Goal: Transaction & Acquisition: Purchase product/service

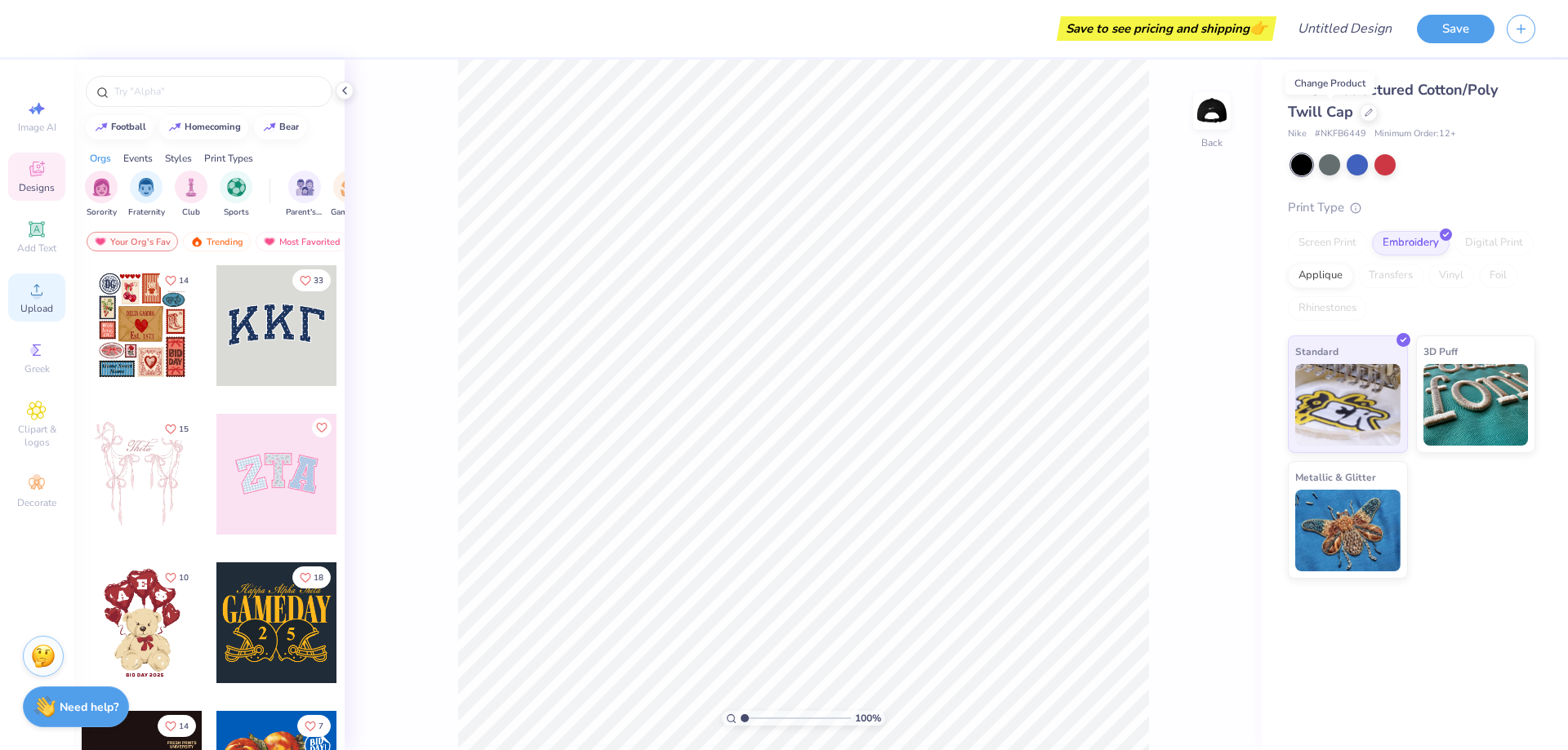
click at [23, 290] on div "Upload" at bounding box center [37, 297] width 57 height 48
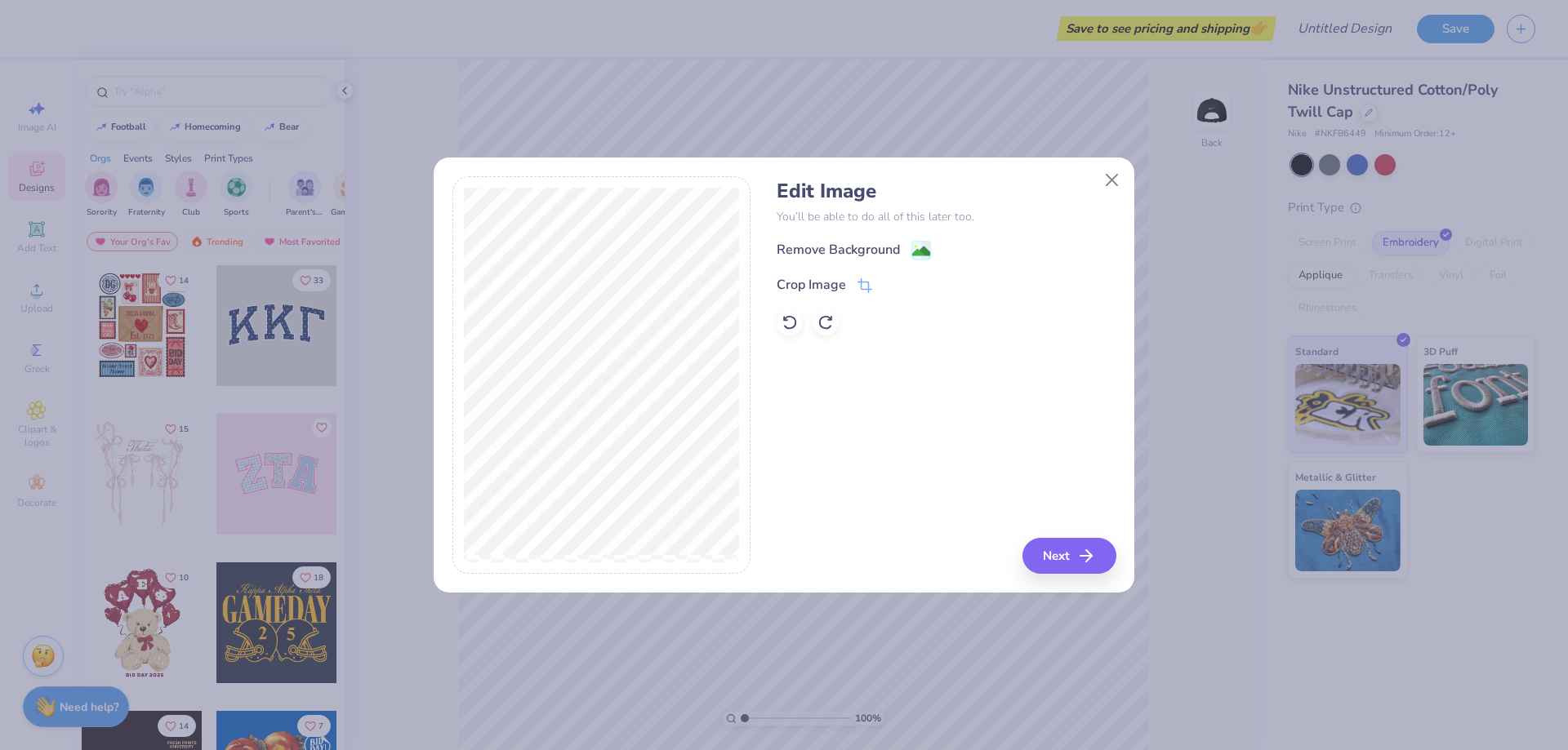
click at [1081, 575] on div "Edit Image You’ll be able to do all of this later too. Remove Background Crop I…" at bounding box center [784, 384] width 701 height 417
click at [1067, 556] on button "Next" at bounding box center [1072, 556] width 94 height 36
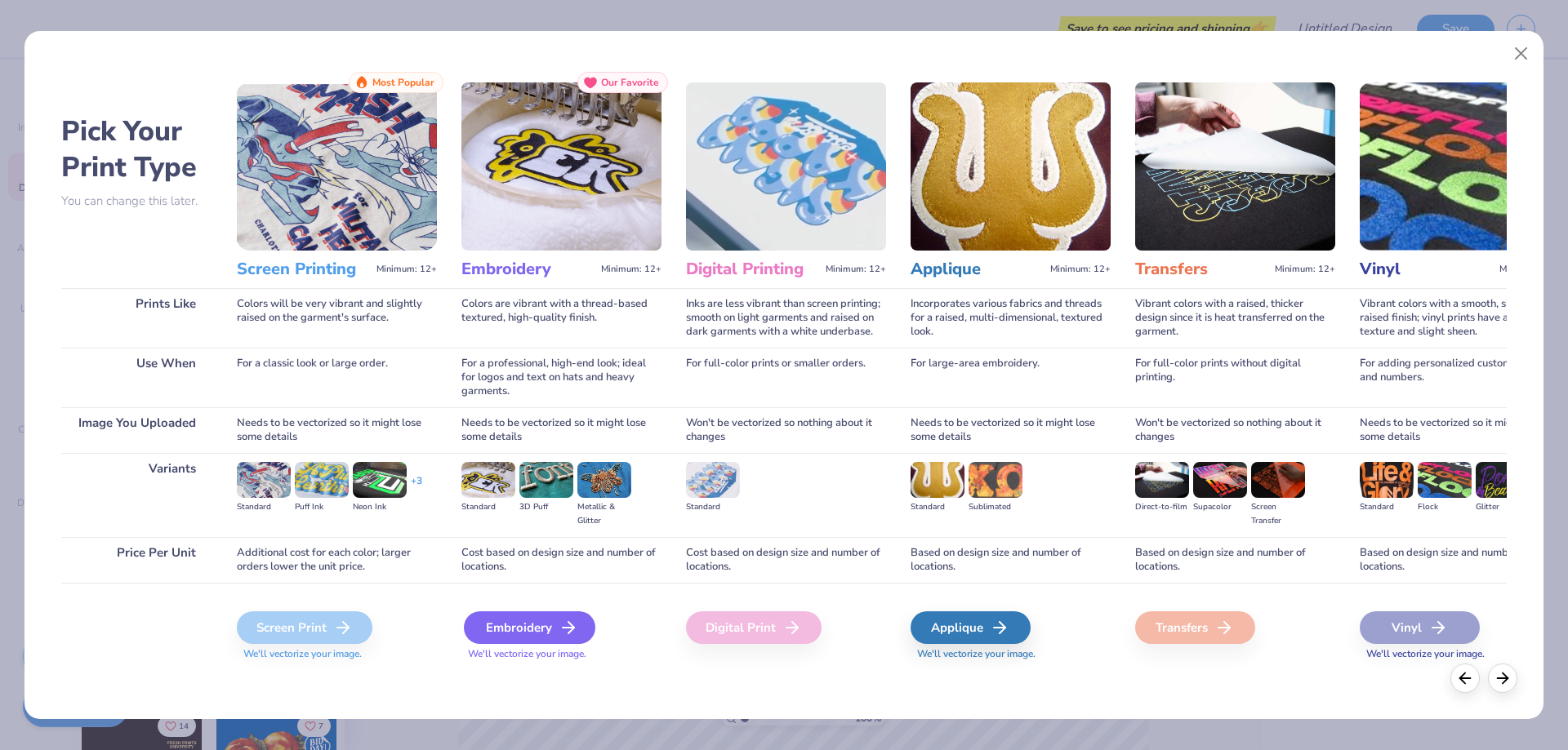
click at [531, 634] on div "Embroidery" at bounding box center [530, 627] width 131 height 33
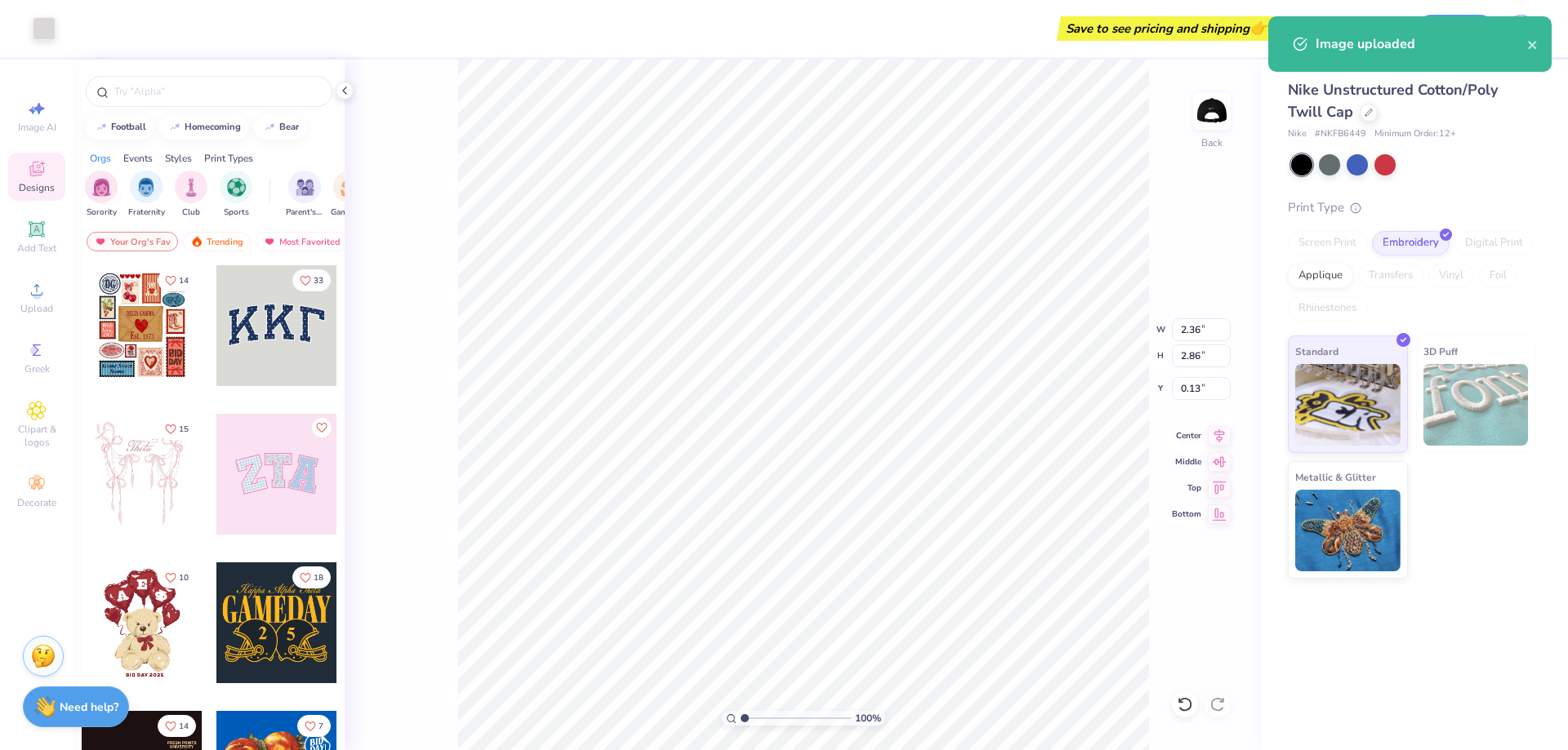
type input "2.36"
type input "2.86"
type input "0.13"
type input "1.45"
type input "1.75"
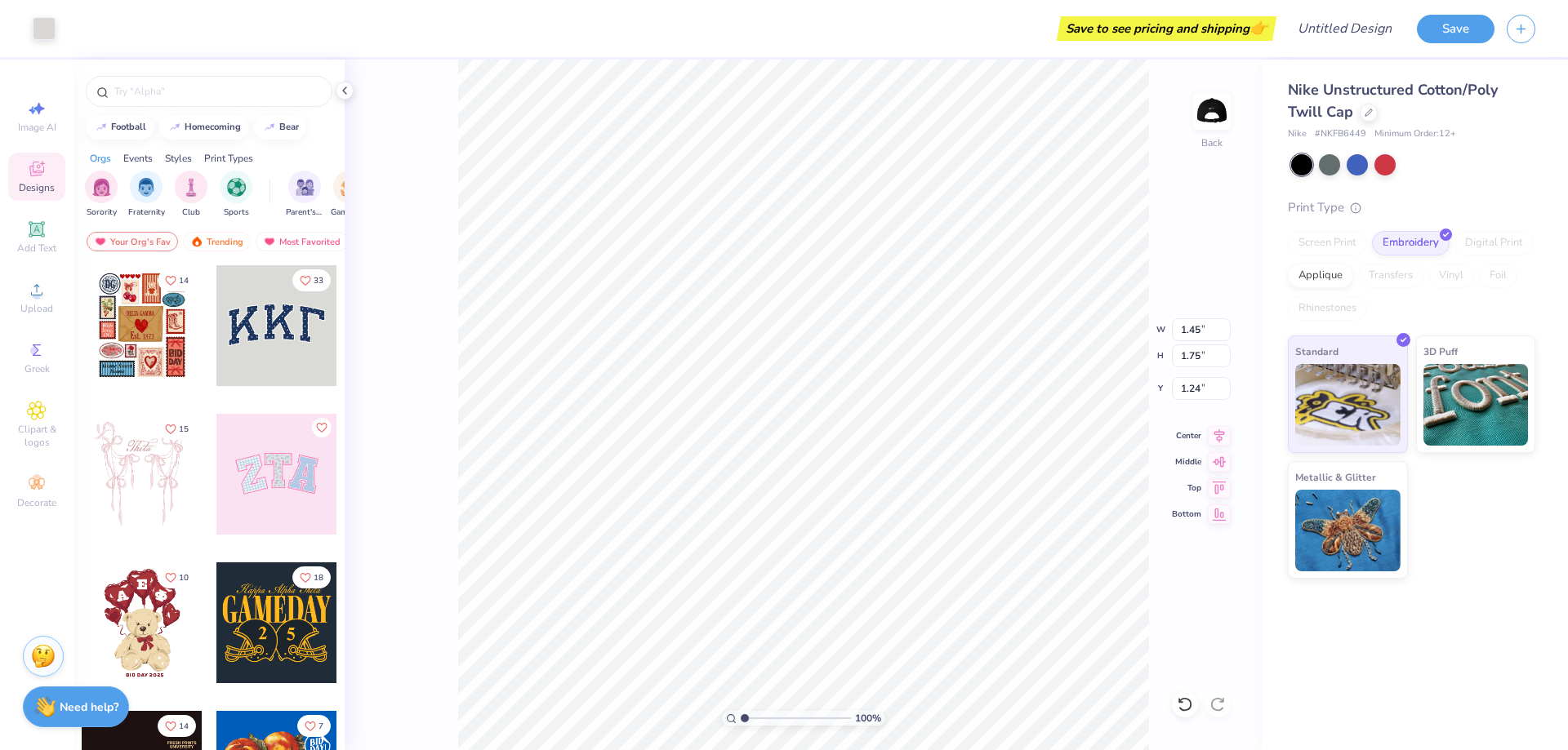
type input "0.55"
type input "1.55"
type input "1.88"
type input "0.42"
type input "1.45"
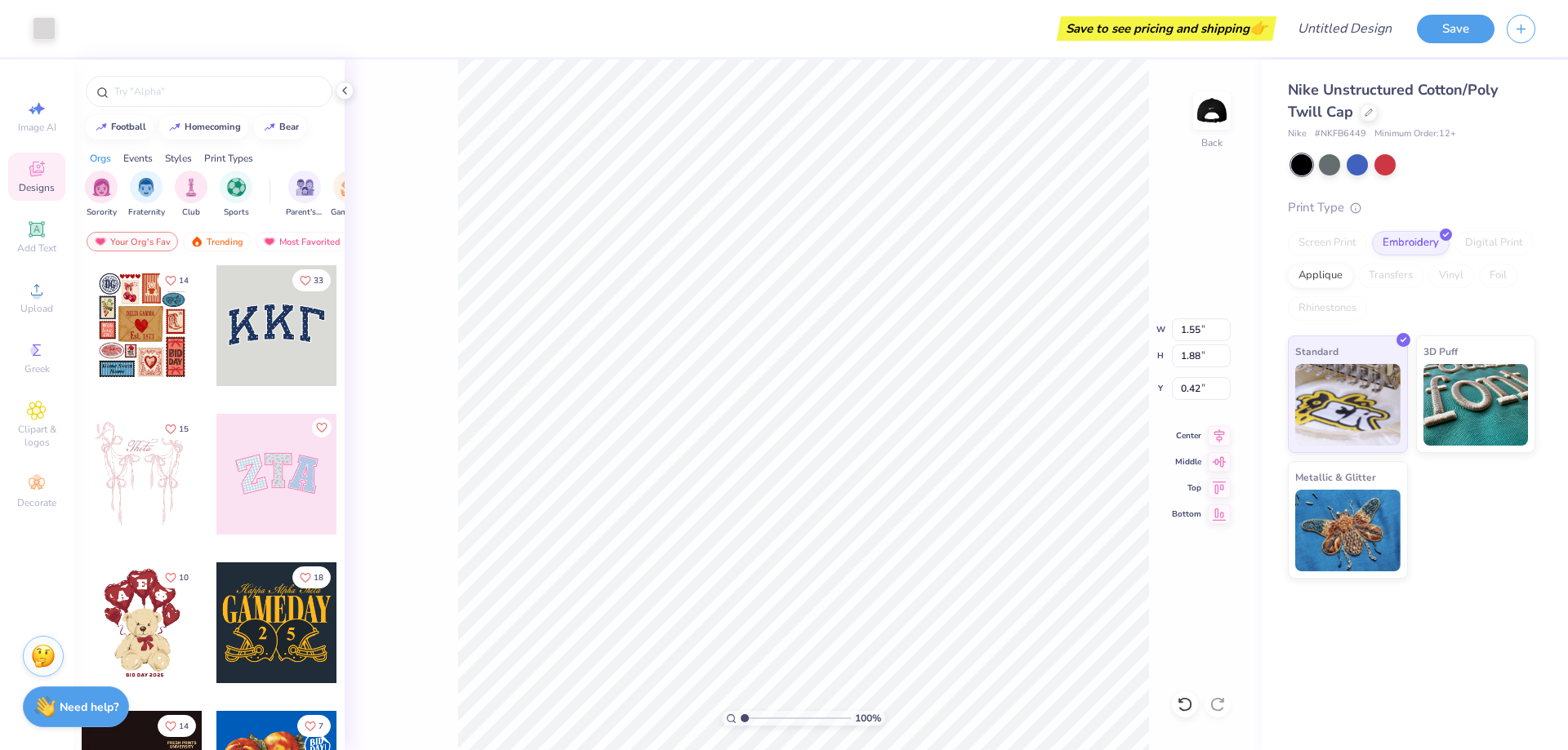
type input "1.75"
type input "0.36"
type input "1.54"
type input "1.87"
type input "0.24"
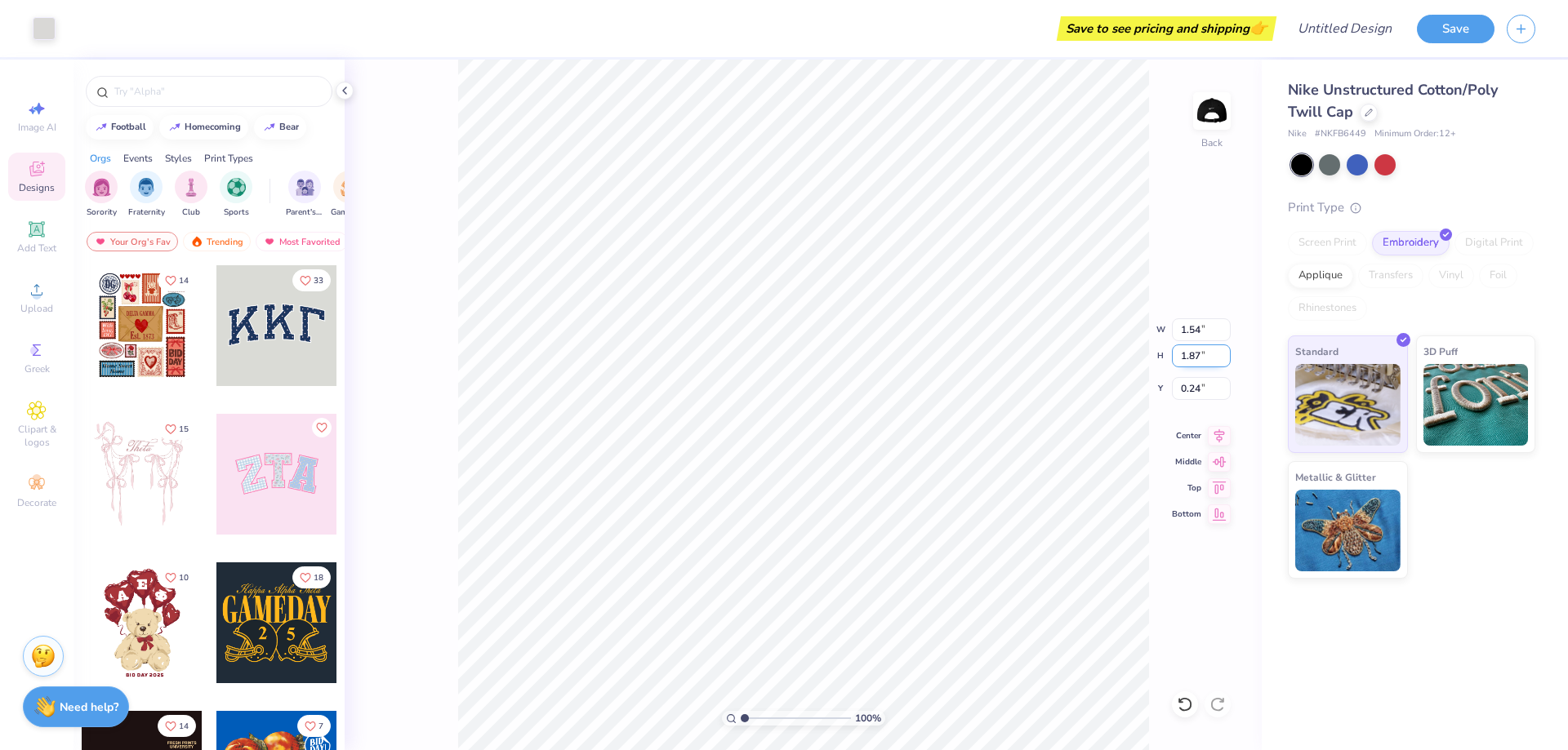
drag, startPoint x: 1181, startPoint y: 354, endPoint x: 1202, endPoint y: 350, distance: 21.4
click at [1202, 350] on input "1.87" at bounding box center [1201, 355] width 59 height 23
type input "2"
click at [1194, 263] on div "100 % Back W 1.54 1.54 " H 2 2 " Y 0.24 0.24 " Center Middle Top Bottom" at bounding box center [803, 405] width 917 height 690
type input "1.65"
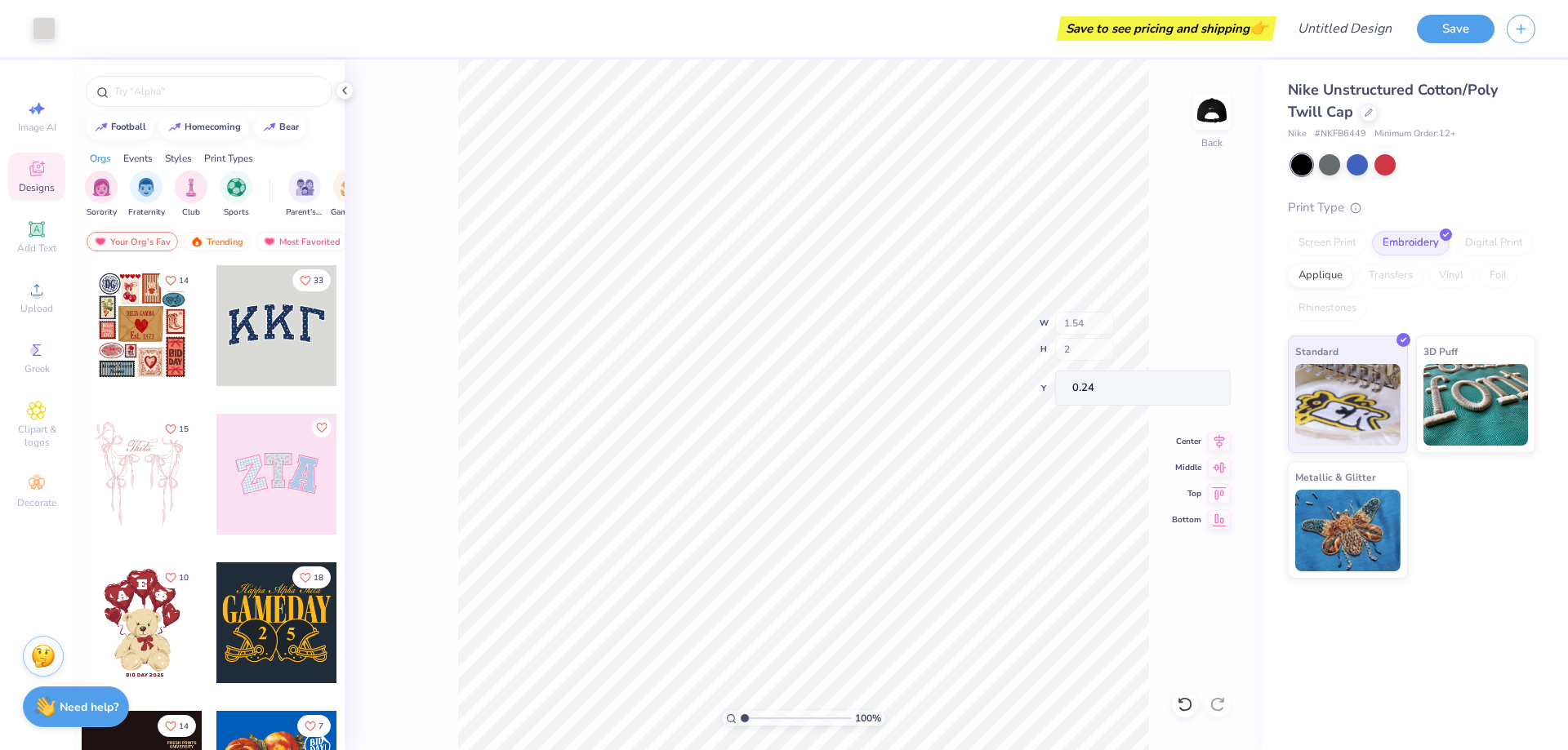
type input "2.00"
type input "0.18"
drag, startPoint x: 1198, startPoint y: 352, endPoint x: 1166, endPoint y: 350, distance: 32.1
click at [1171, 350] on input "2.00" at bounding box center [1201, 355] width 59 height 23
type input "1.5"
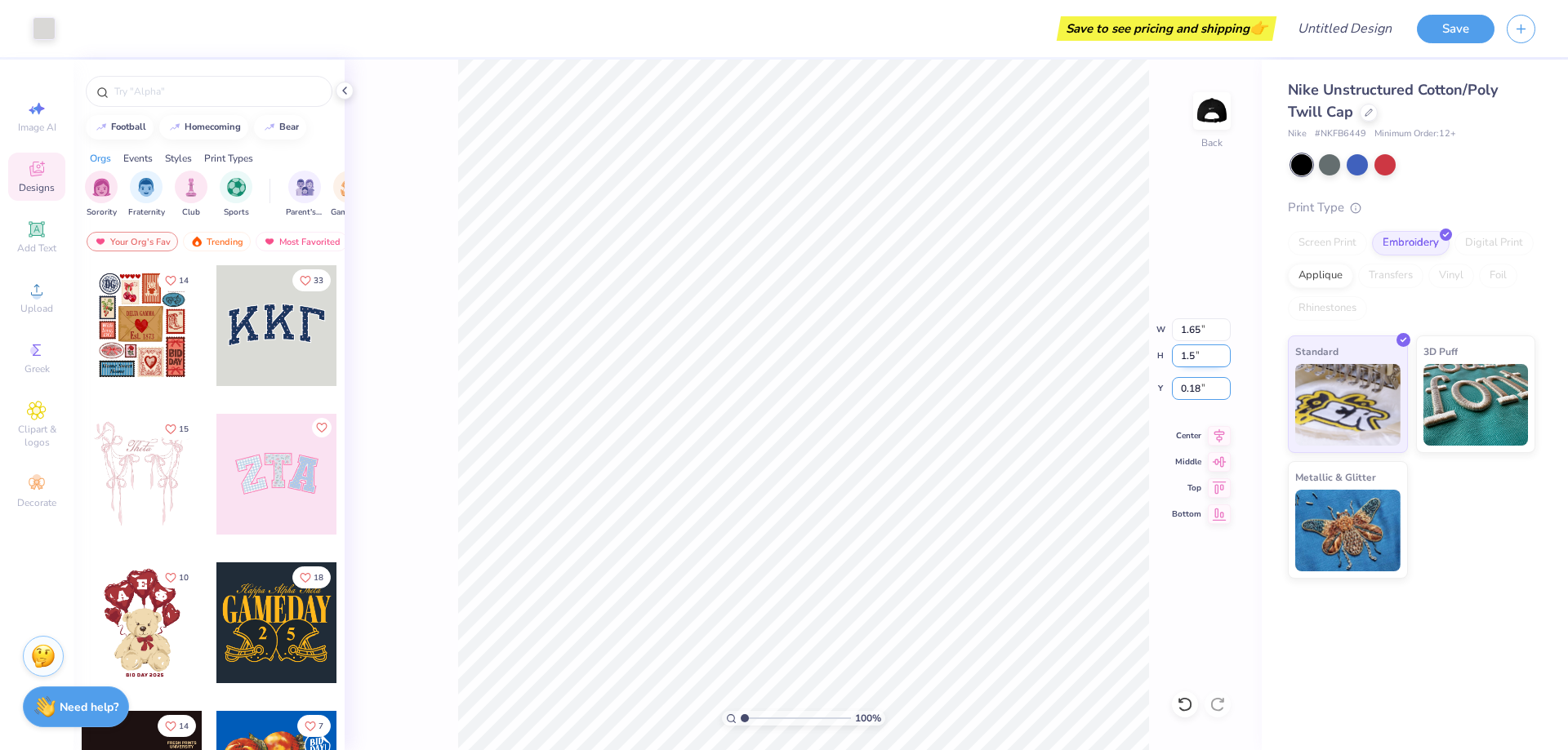
type input "0.43"
type input "1.24"
type input "1.50"
type input "0.75"
click at [1189, 353] on input "1.50" at bounding box center [1201, 355] width 59 height 23
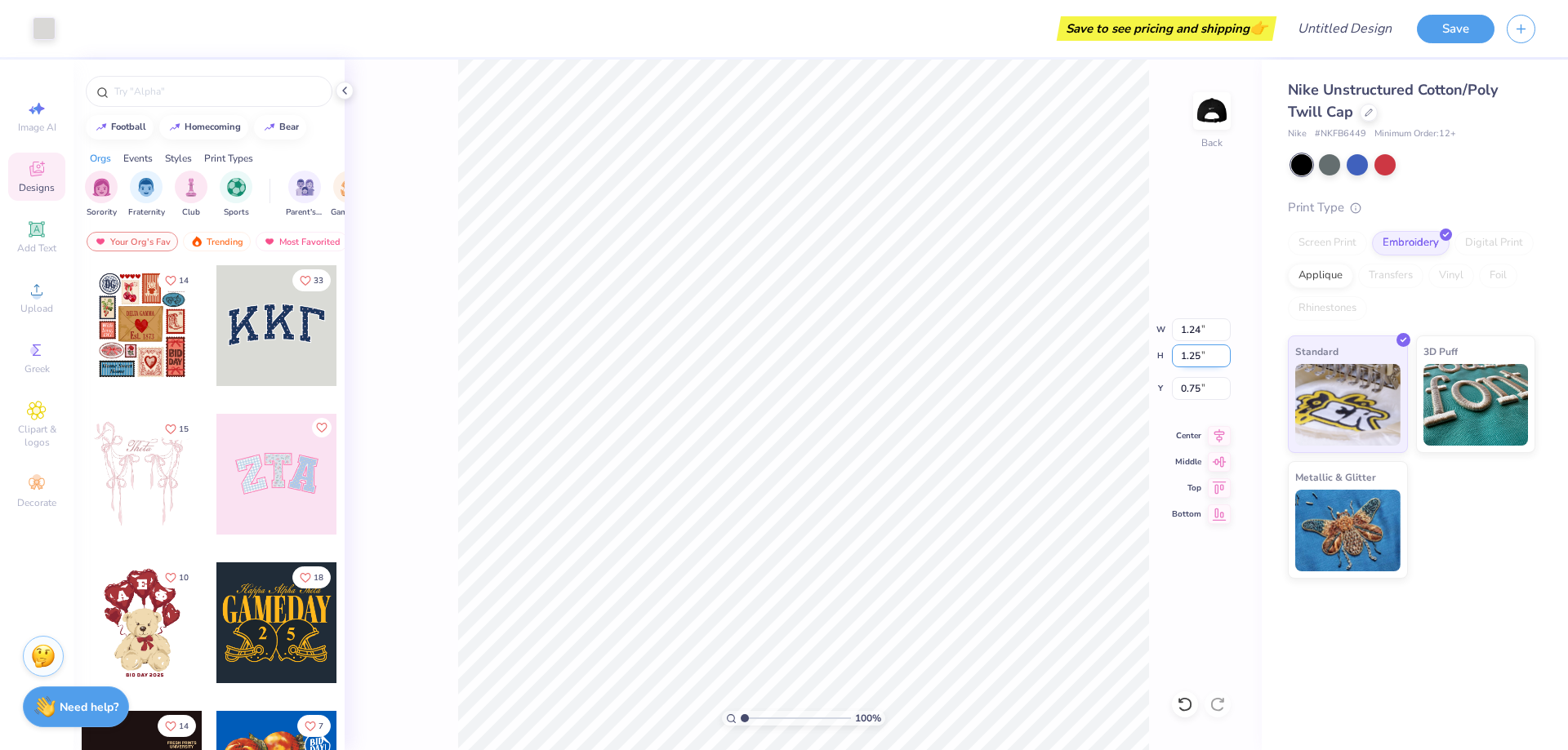
type input "1.25"
type input "1.03"
type input "0.88"
click at [1191, 353] on input "1.25" at bounding box center [1201, 355] width 59 height 23
type input "1"
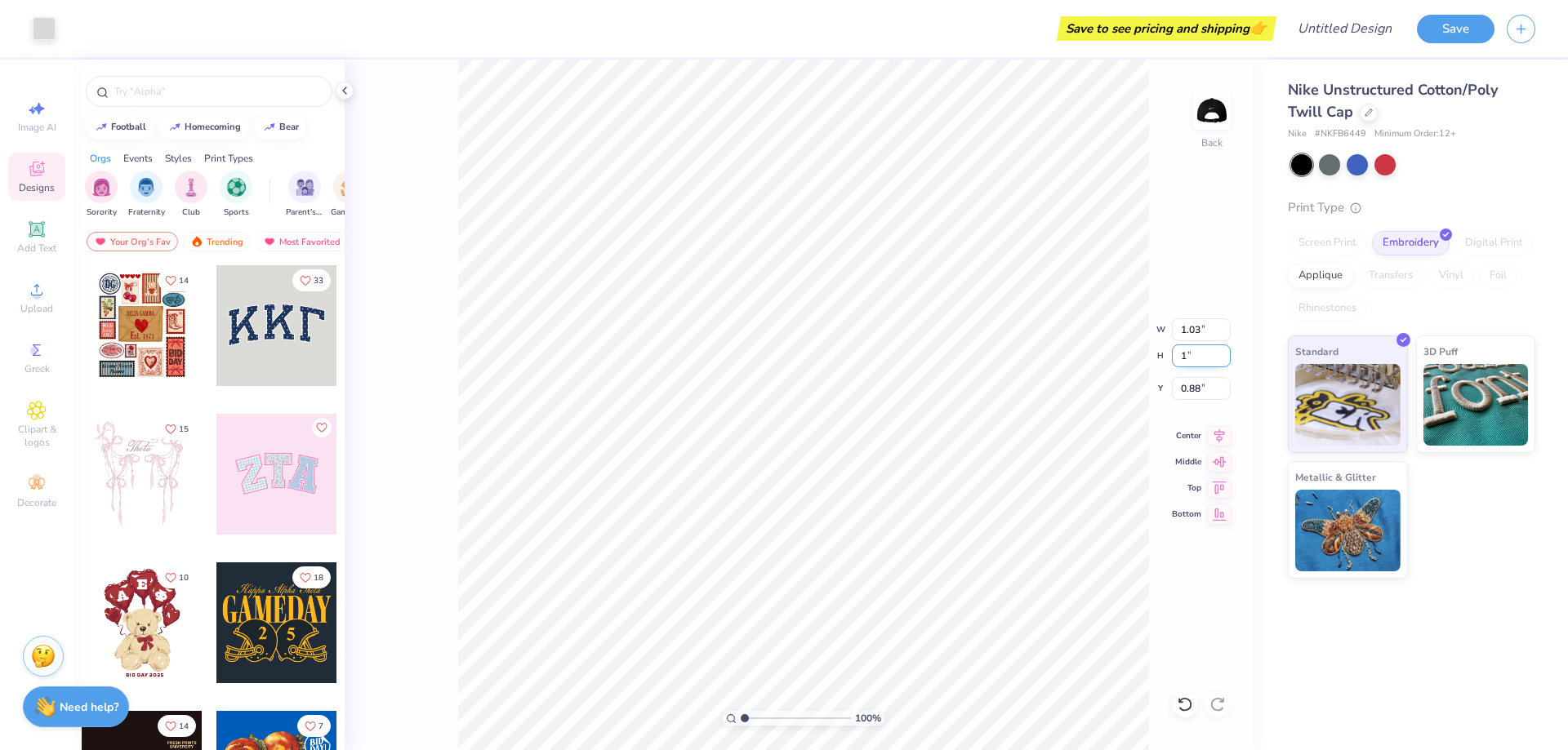
type input "0.82"
type input "1.00"
type input "0.82"
drag, startPoint x: 1198, startPoint y: 355, endPoint x: 1189, endPoint y: 354, distance: 9.1
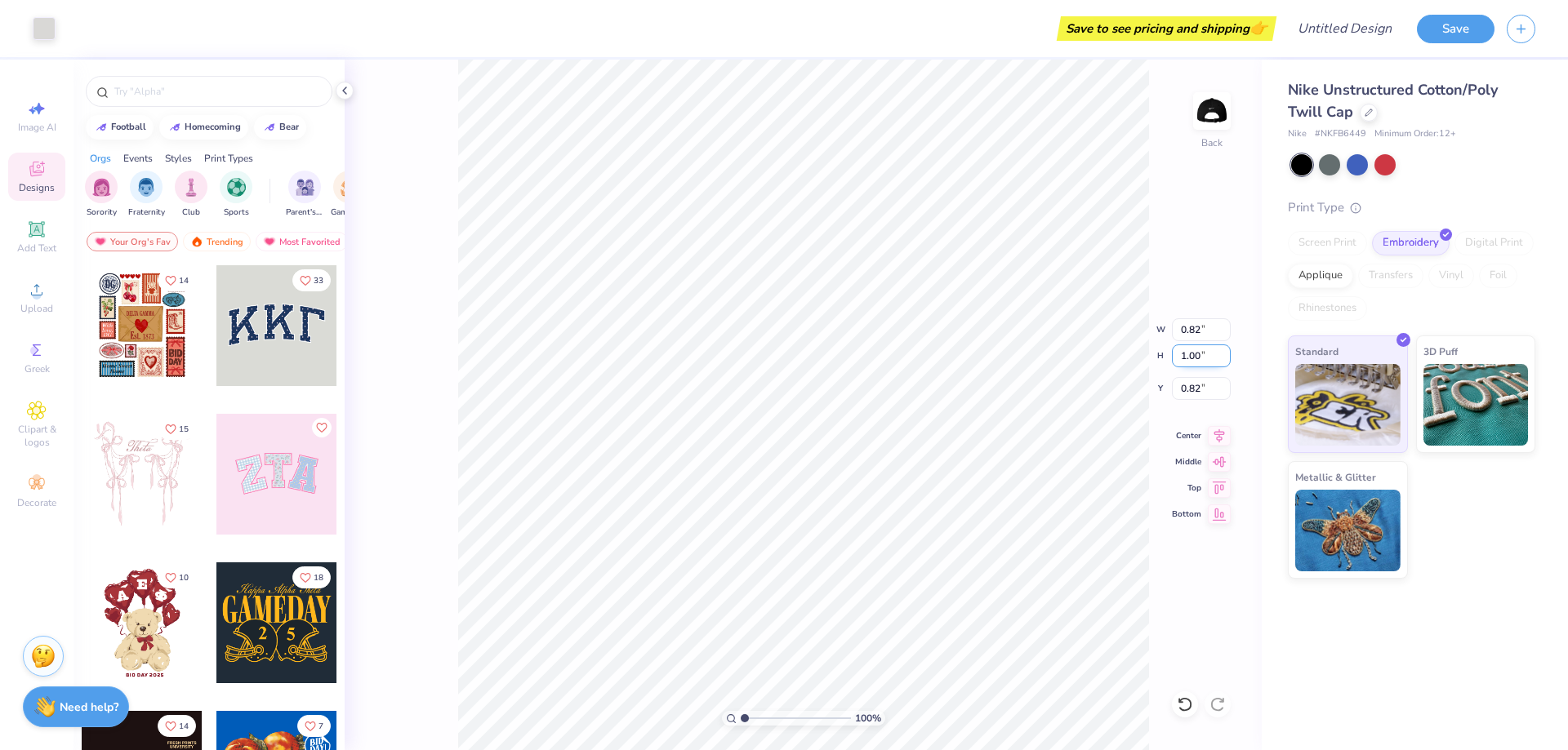
click at [1189, 354] on input "1.00" at bounding box center [1201, 355] width 59 height 23
type input "1.5"
type input "1.24"
type input "1.50"
type input "0.57"
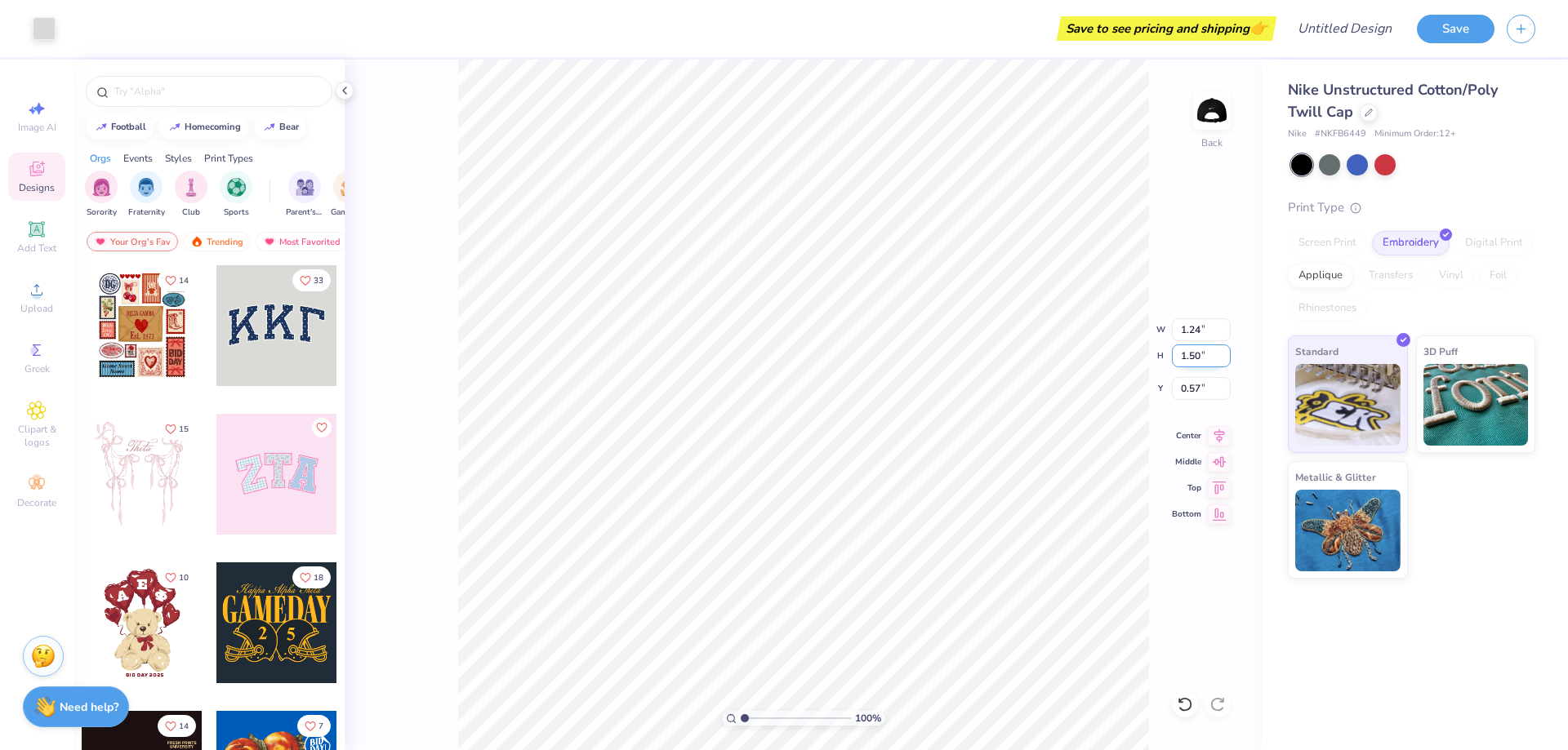
click at [1198, 356] on input "1.50" at bounding box center [1201, 355] width 59 height 23
type input "1.25"
type input "1.03"
type input "0.69"
click at [1201, 274] on div "100 % Back W 1.03 1.03 " H 1.25 1.25 " Y 0.69 0.69 " Center Middle Top Bottom" at bounding box center [803, 405] width 917 height 690
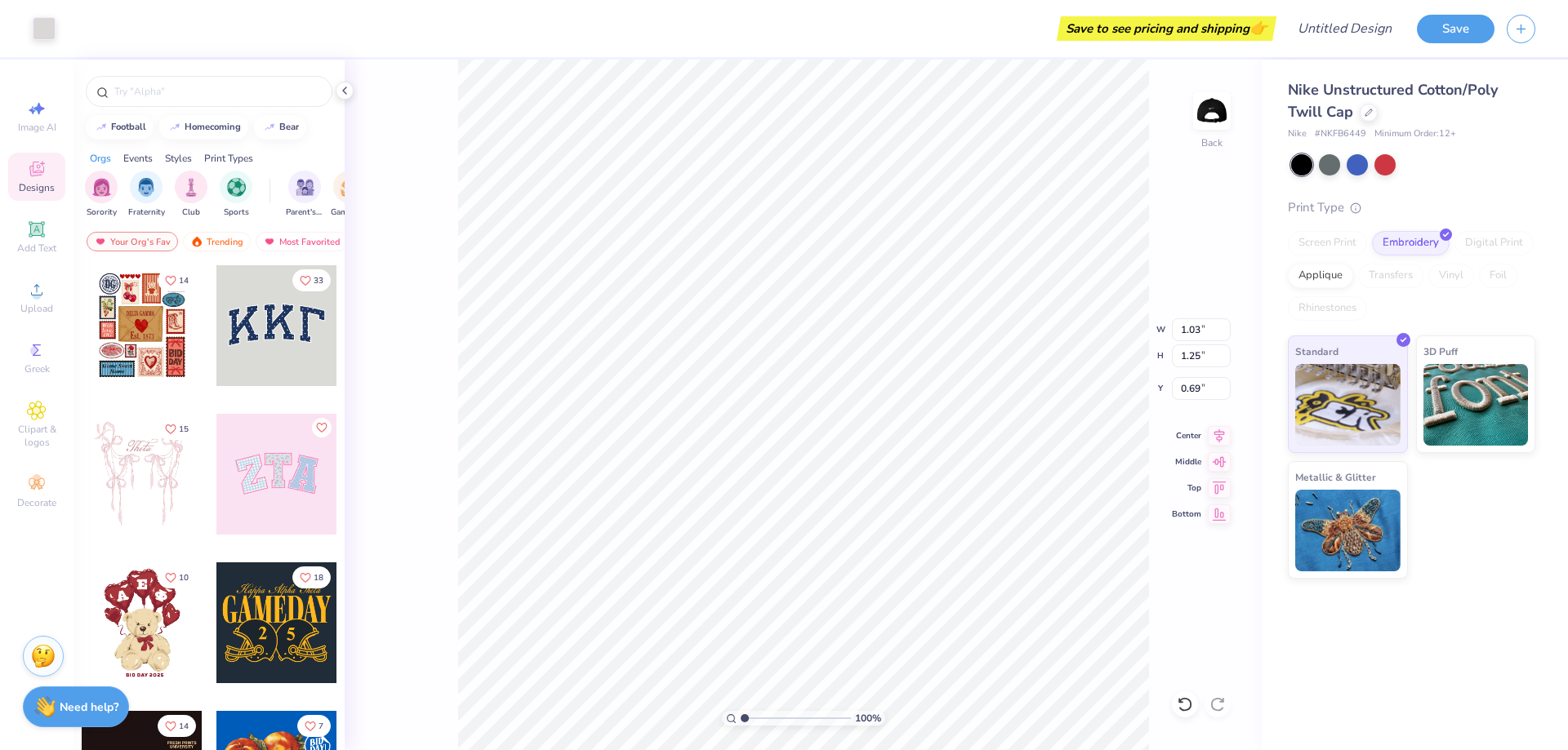
click at [1252, 229] on div "100 % Back W 1.03 1.03 " H 1.25 1.25 " Y 0.69 0.69 " Center Middle Top Bottom" at bounding box center [803, 405] width 917 height 690
click at [1225, 110] on img at bounding box center [1212, 111] width 66 height 66
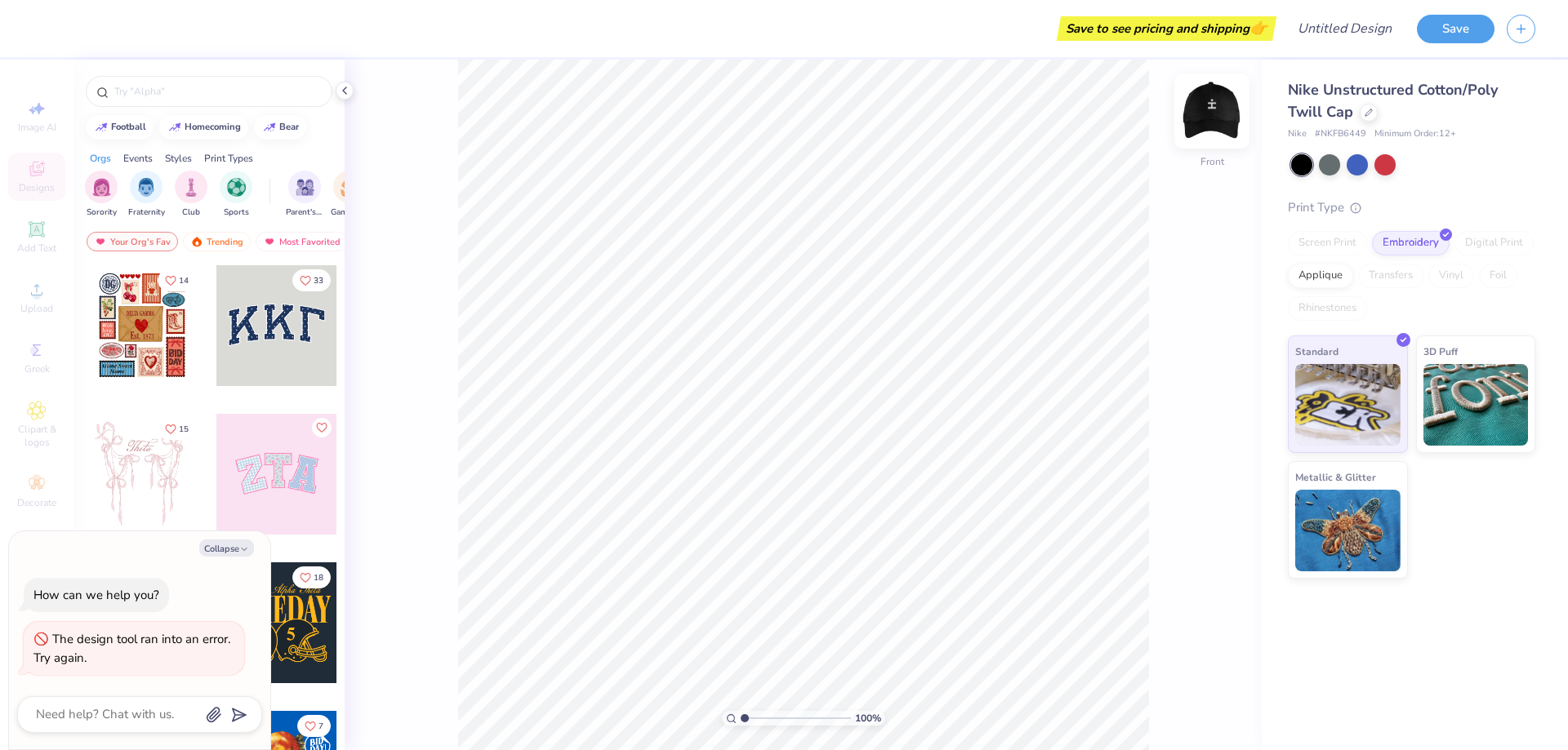
click at [1216, 98] on img at bounding box center [1212, 111] width 66 height 66
click at [1207, 110] on img at bounding box center [1212, 111] width 66 height 66
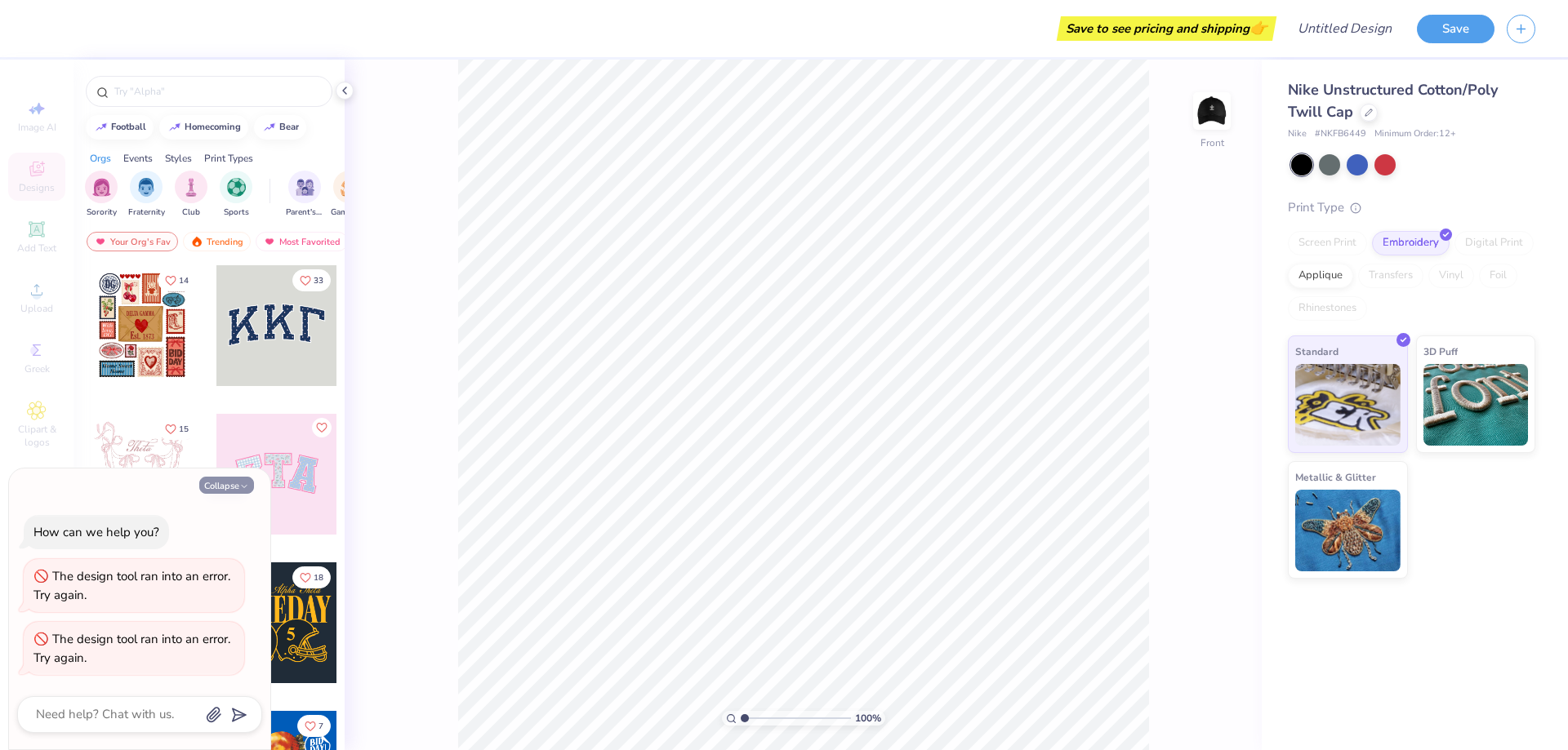
click at [218, 486] on button "Collapse" at bounding box center [227, 485] width 55 height 17
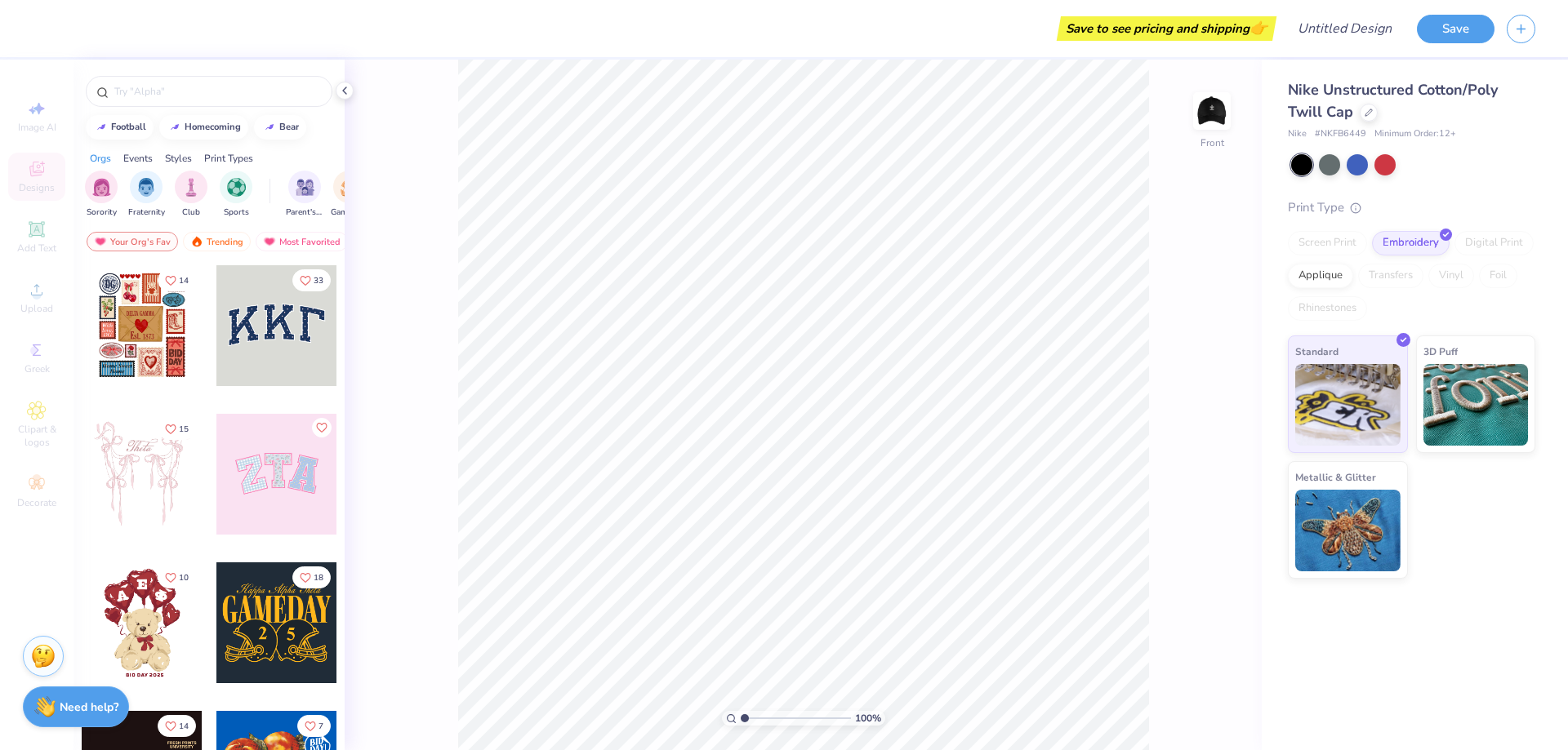
click at [40, 286] on div "Image AI Designs Add Text Upload Greek Clipart & logos Decorate" at bounding box center [37, 304] width 57 height 423
click at [1217, 118] on img at bounding box center [1212, 111] width 66 height 66
click at [1217, 118] on img at bounding box center [1212, 110] width 33 height 33
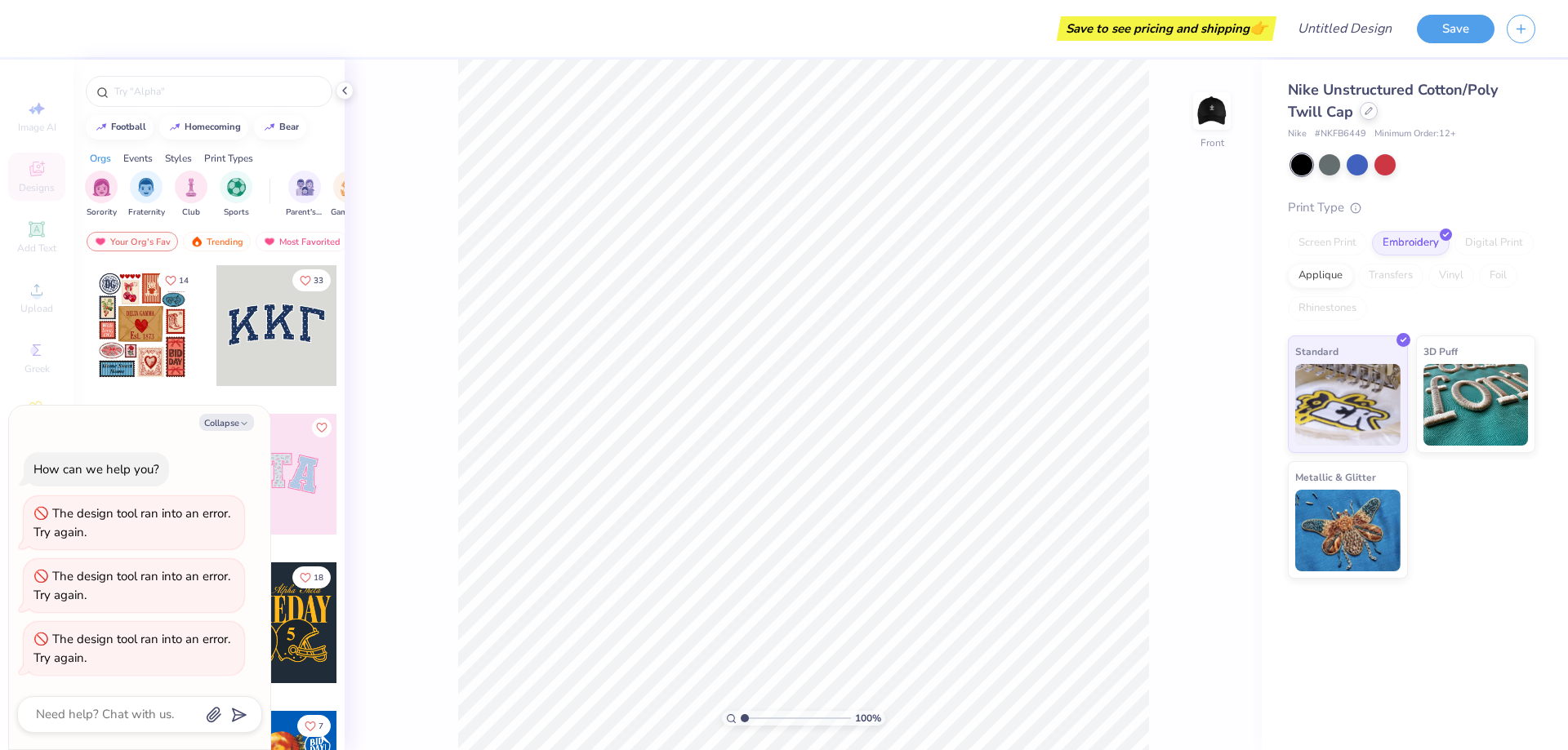
click at [1364, 113] on icon at bounding box center [1368, 111] width 8 height 8
type textarea "x"
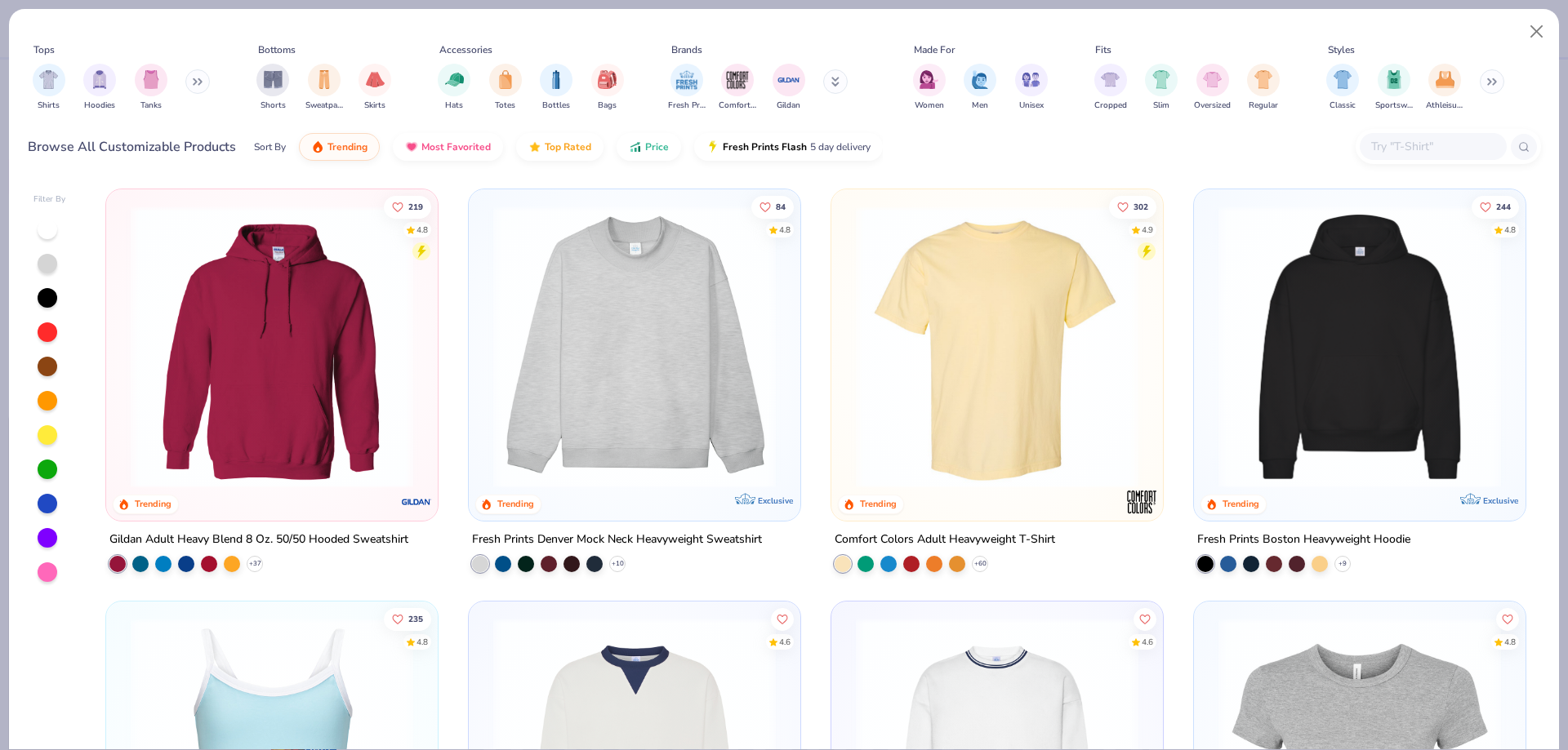
click at [1392, 151] on input "text" at bounding box center [1432, 146] width 125 height 19
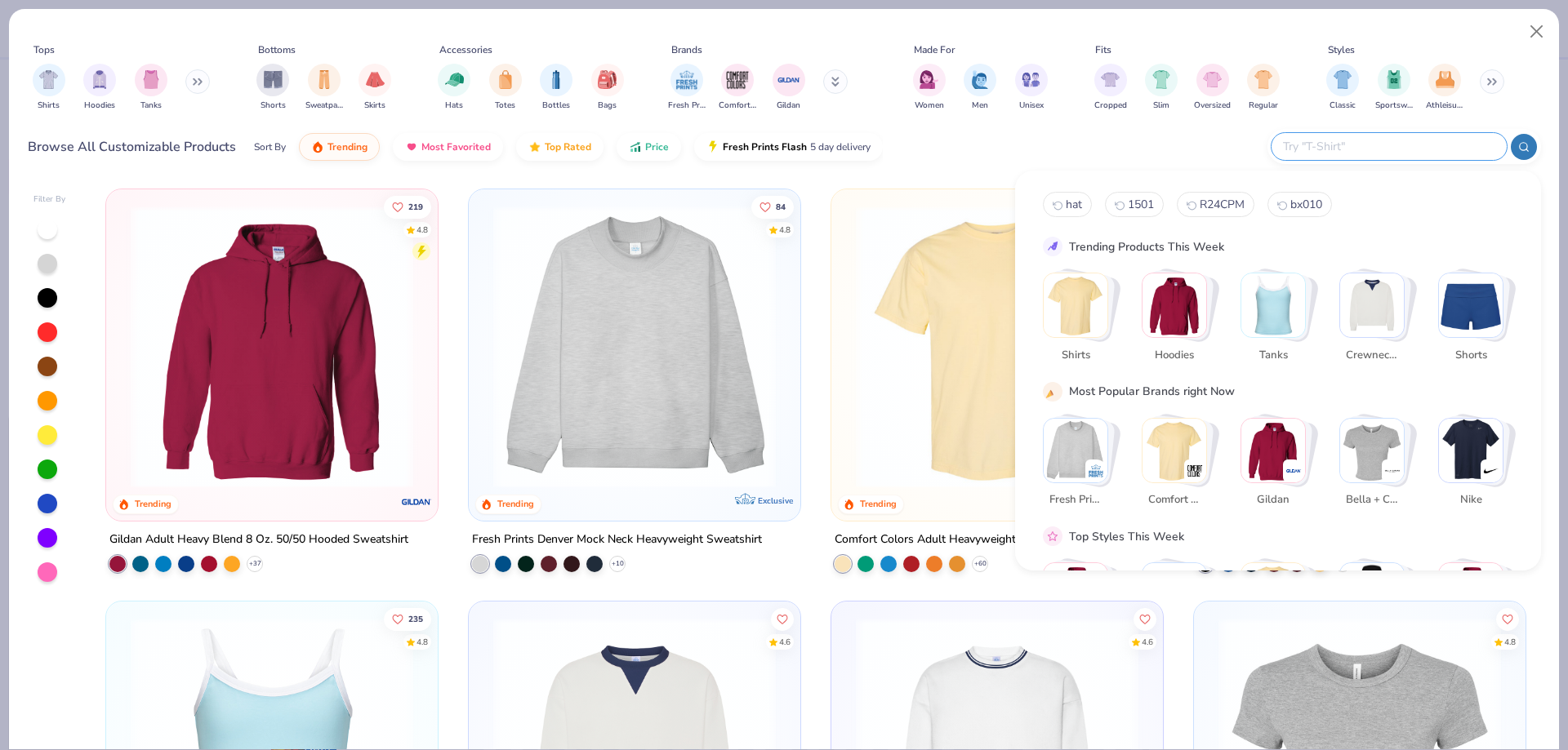
paste input "NKFB6444"
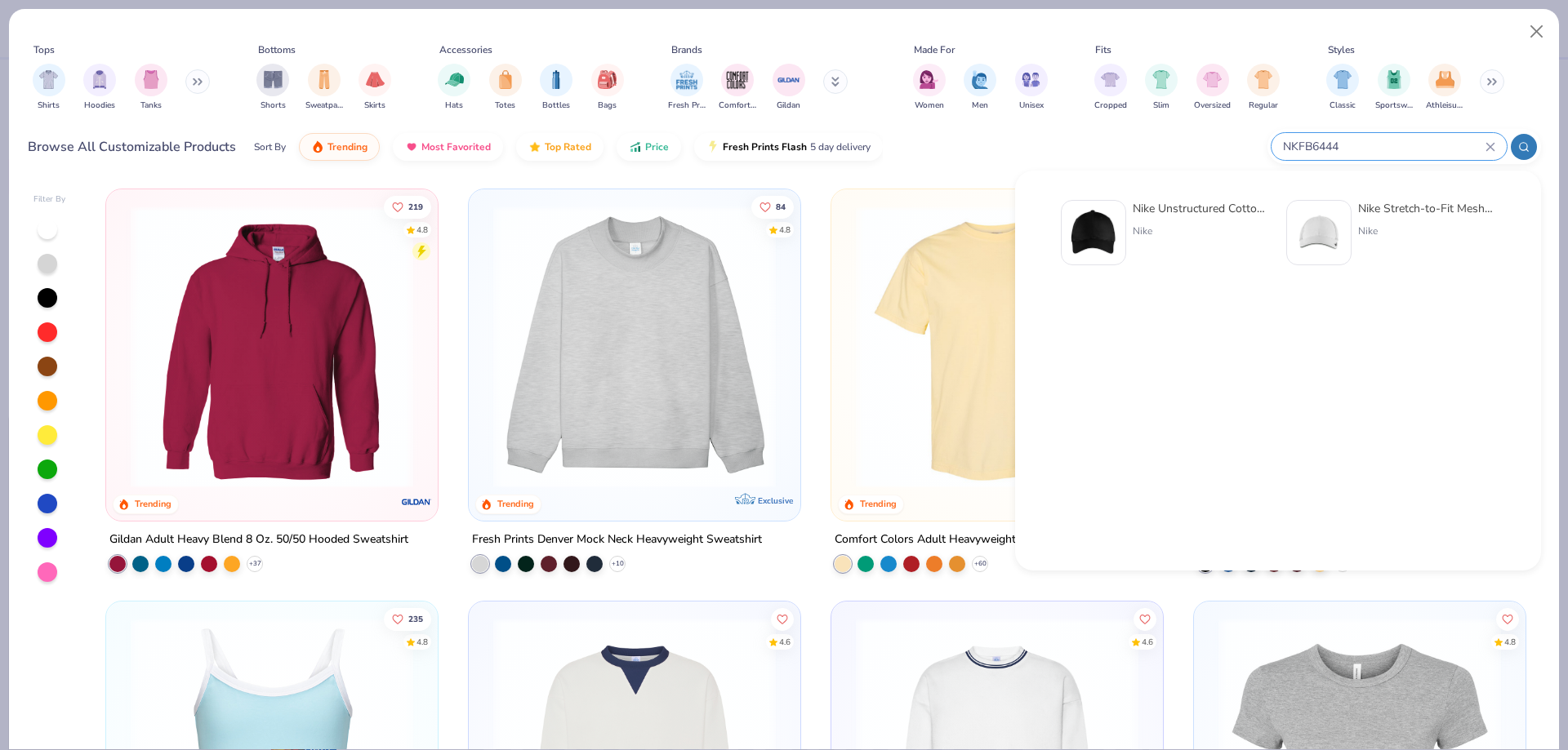
type input "NKFB6444"
click at [1335, 229] on img at bounding box center [1319, 232] width 51 height 51
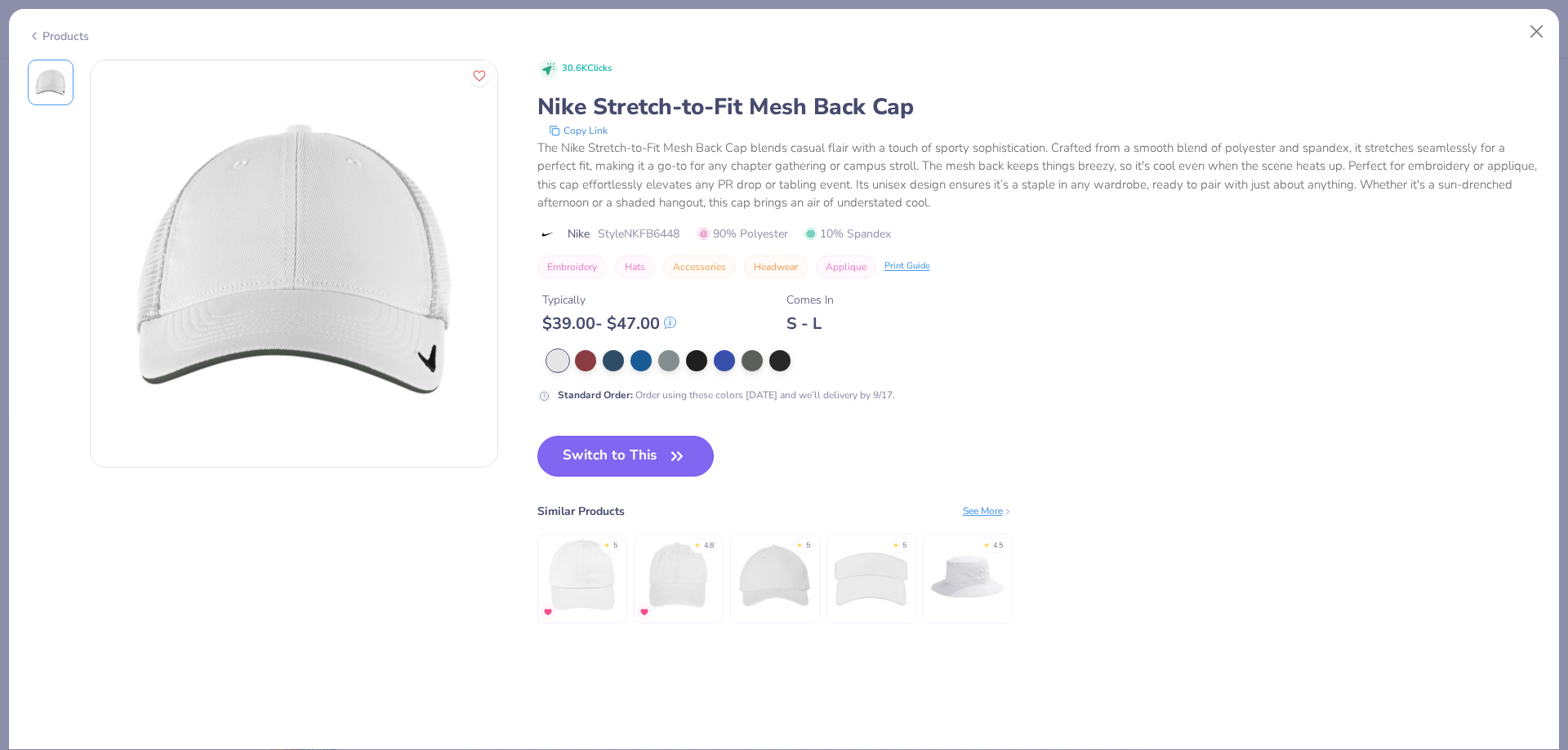
click at [637, 461] on button "Switch to This" at bounding box center [626, 456] width 177 height 40
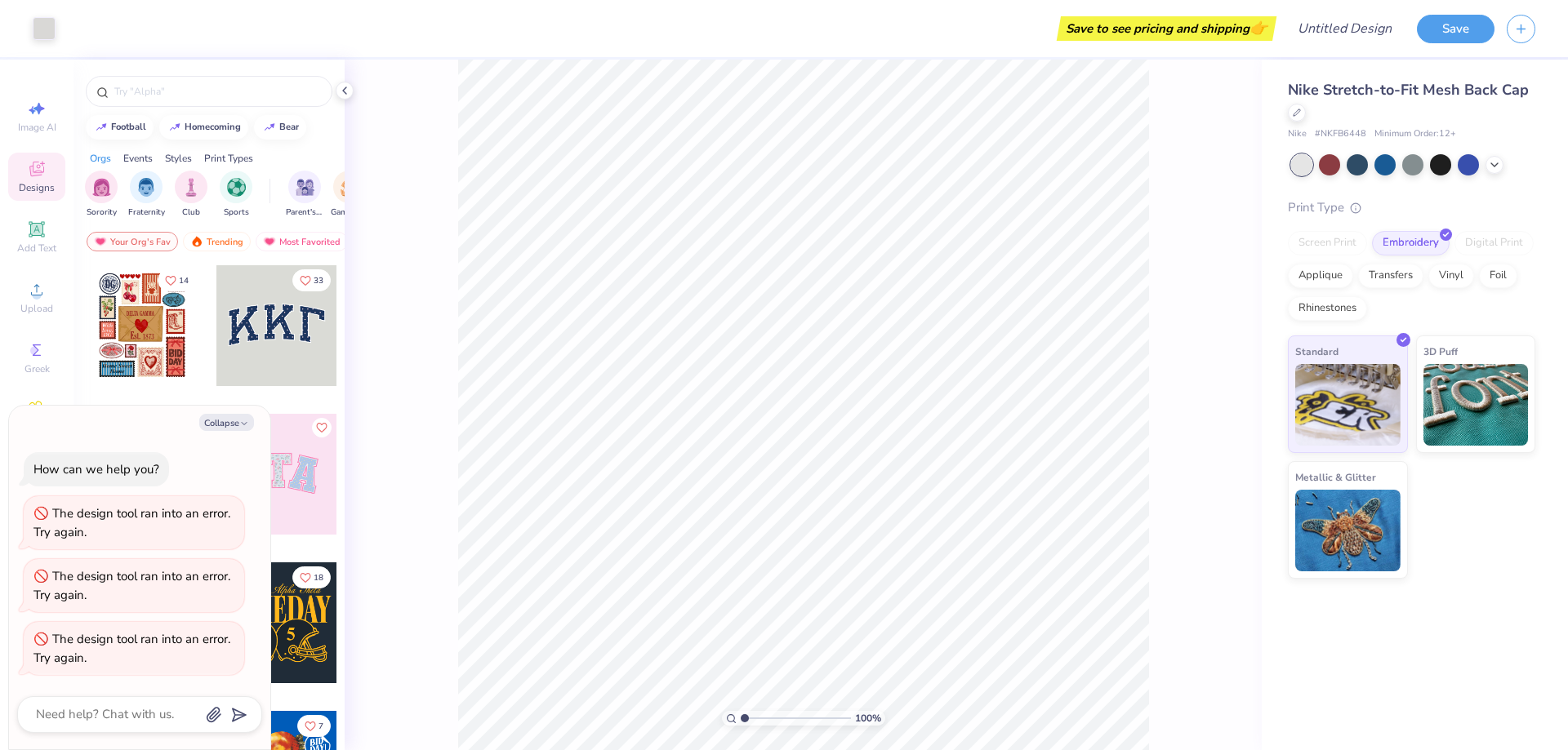
click at [1231, 84] on div "100 %" at bounding box center [803, 405] width 917 height 690
click at [1299, 116] on div "Nike Stretch-to-Fit Mesh Back Cap" at bounding box center [1411, 101] width 248 height 44
click at [1299, 116] on div at bounding box center [1296, 110] width 18 height 18
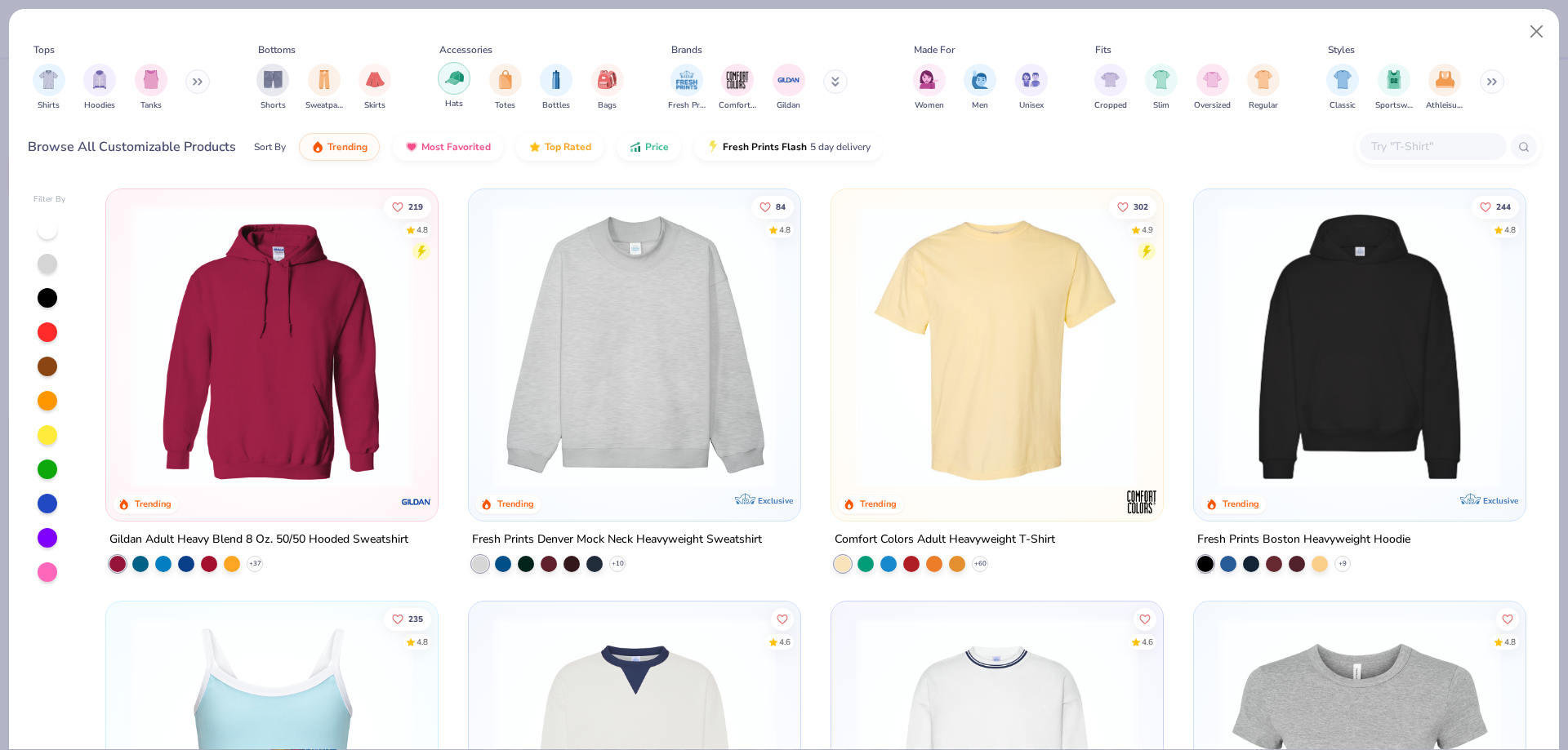
click at [462, 79] on img "filter for Hats" at bounding box center [454, 77] width 19 height 19
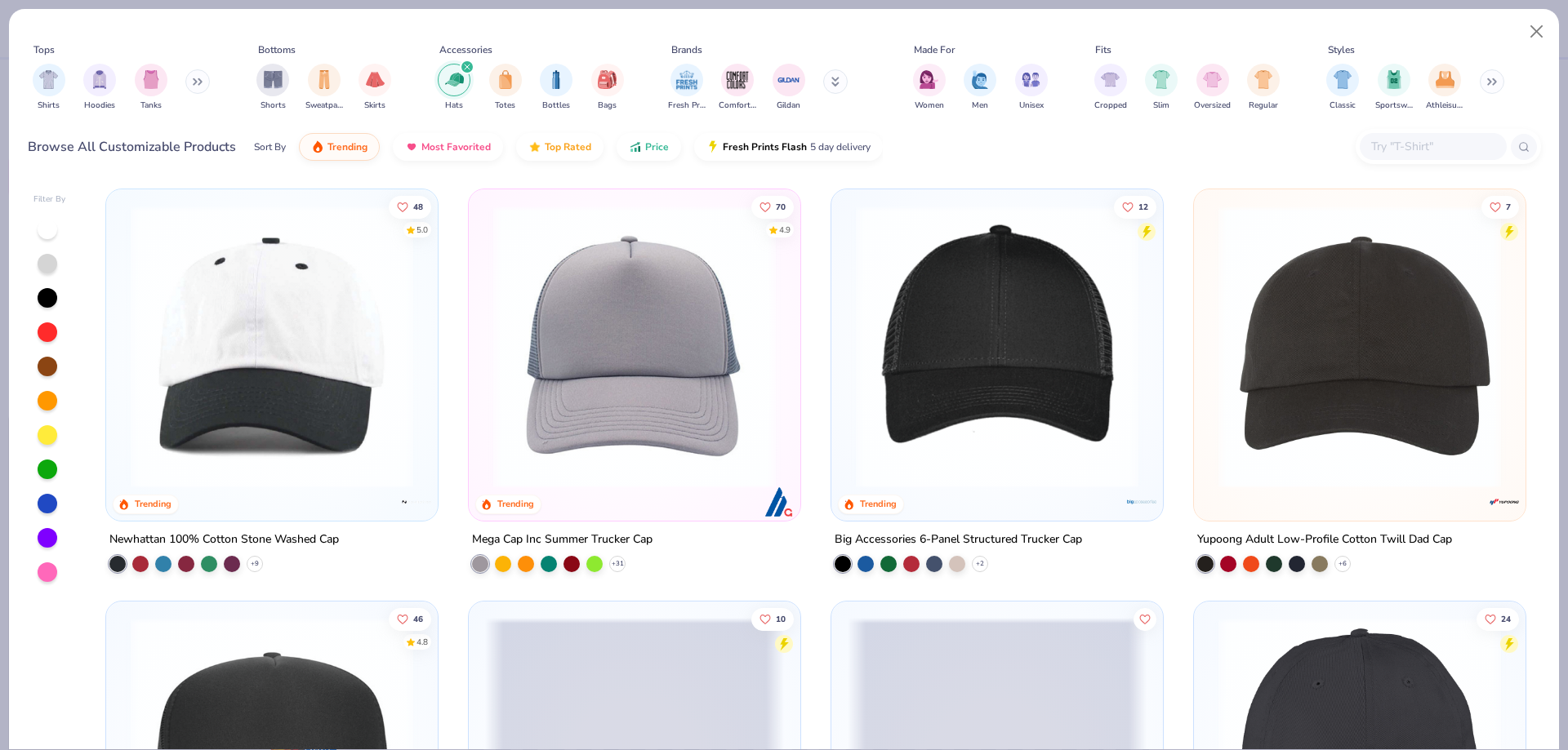
click at [669, 366] on img at bounding box center [634, 347] width 299 height 283
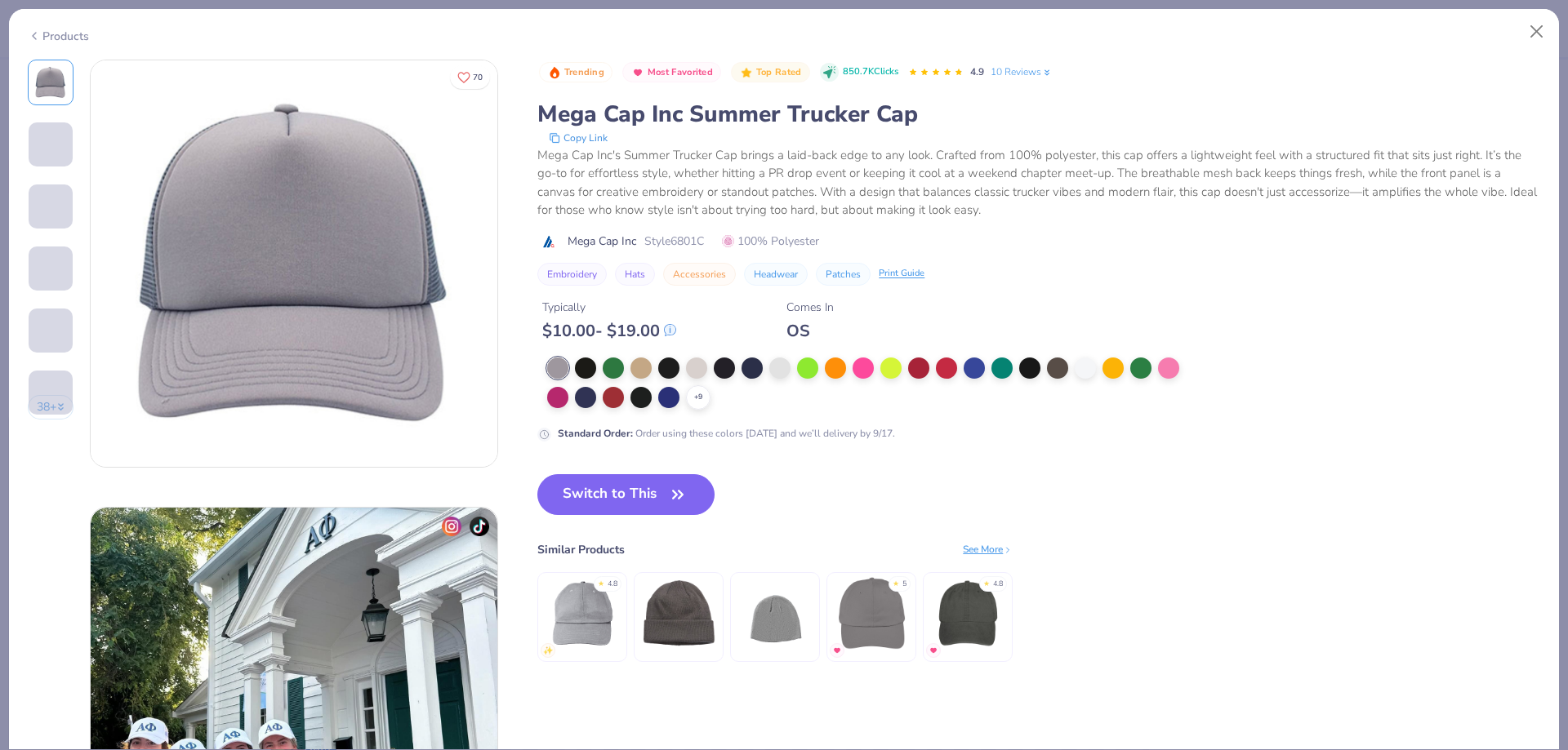
drag, startPoint x: 632, startPoint y: 504, endPoint x: 961, endPoint y: 339, distance: 368.1
click at [632, 503] on button "Switch to This" at bounding box center [626, 494] width 177 height 40
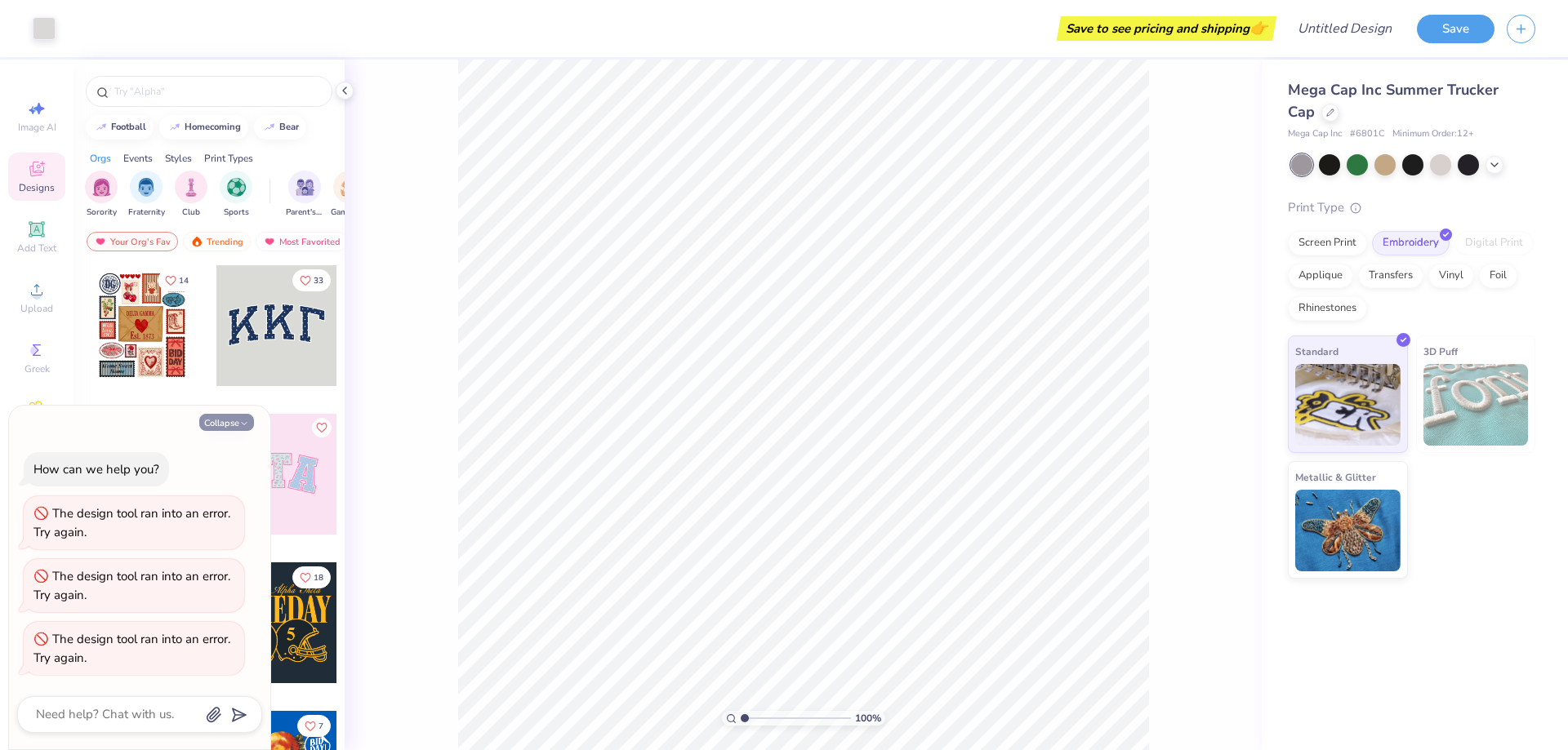
click at [228, 428] on button "Collapse" at bounding box center [227, 423] width 55 height 17
type textarea "x"
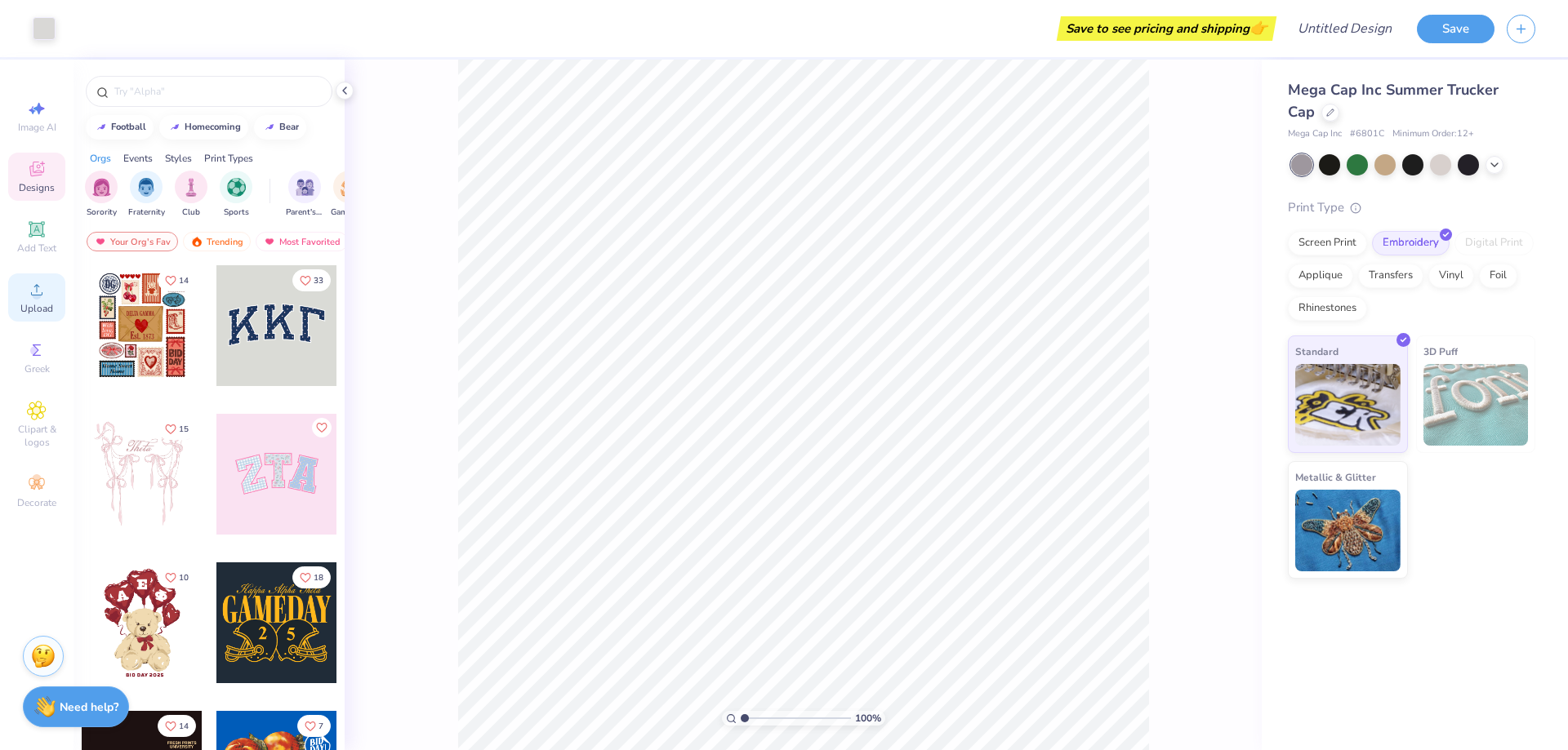
click at [35, 306] on span "Upload" at bounding box center [36, 309] width 33 height 13
click at [1326, 114] on icon at bounding box center [1331, 111] width 8 height 8
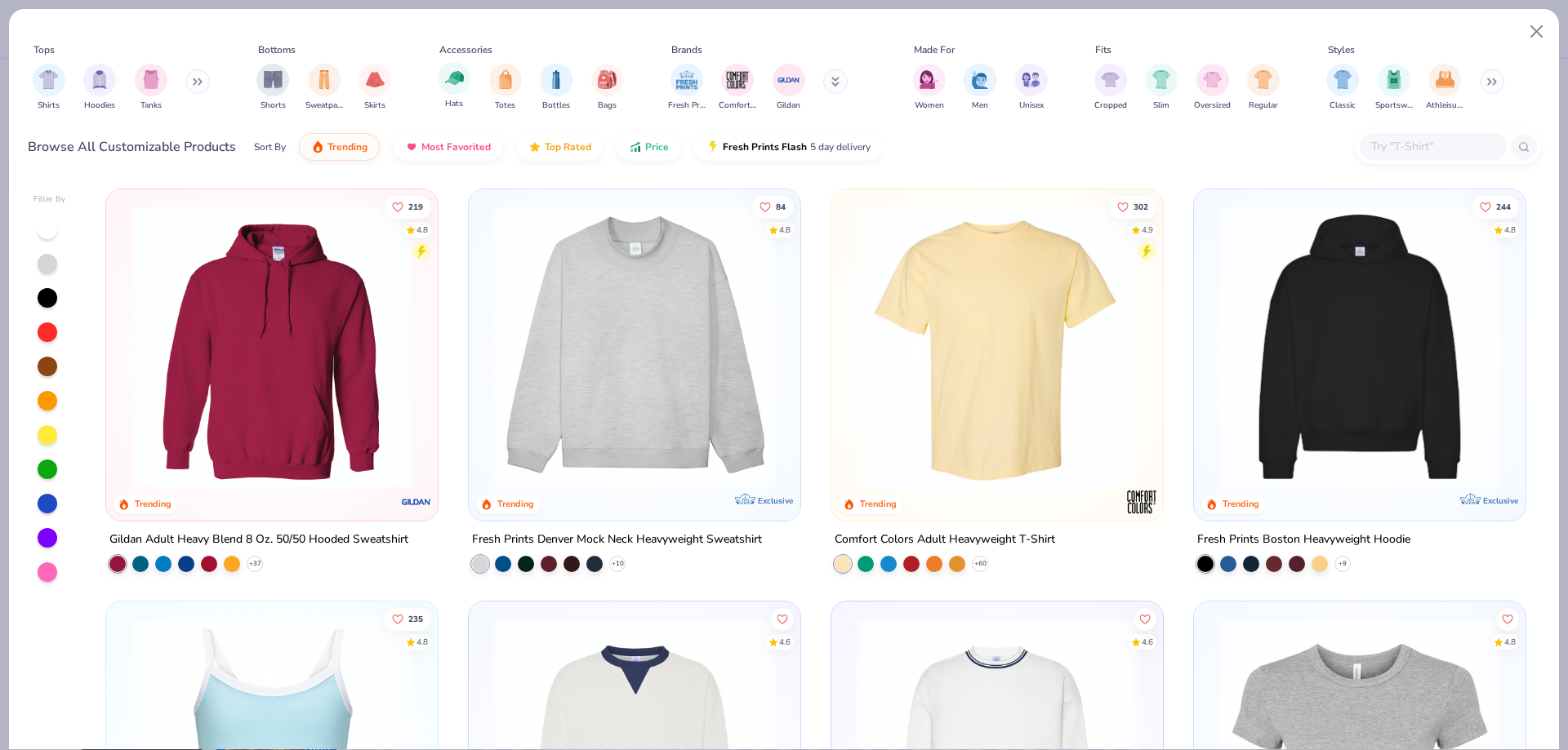
click at [438, 86] on div "Hats Totes Bottles Bags" at bounding box center [531, 88] width 196 height 61
click at [442, 85] on div "filter for Hats" at bounding box center [454, 78] width 33 height 33
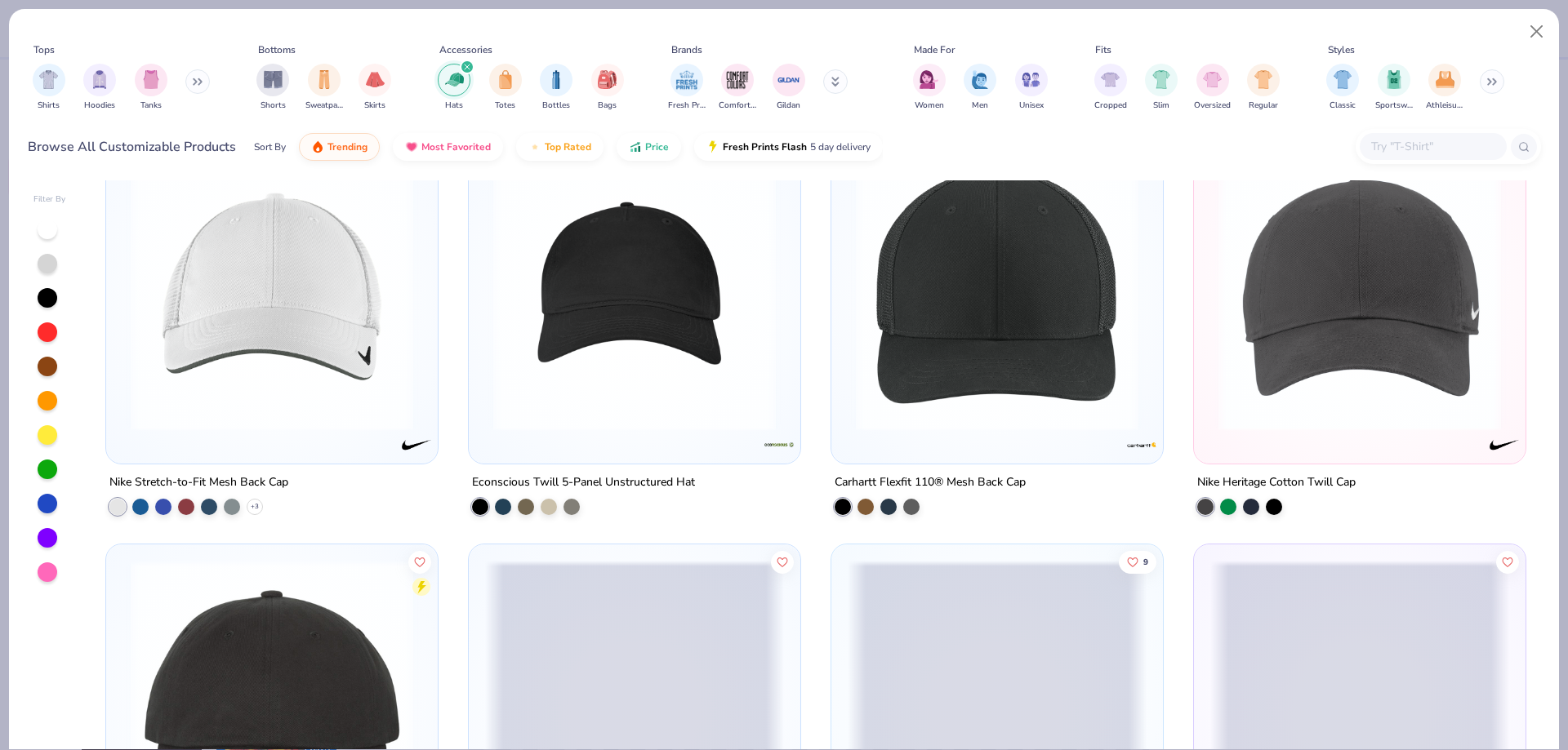
scroll to position [970, 0]
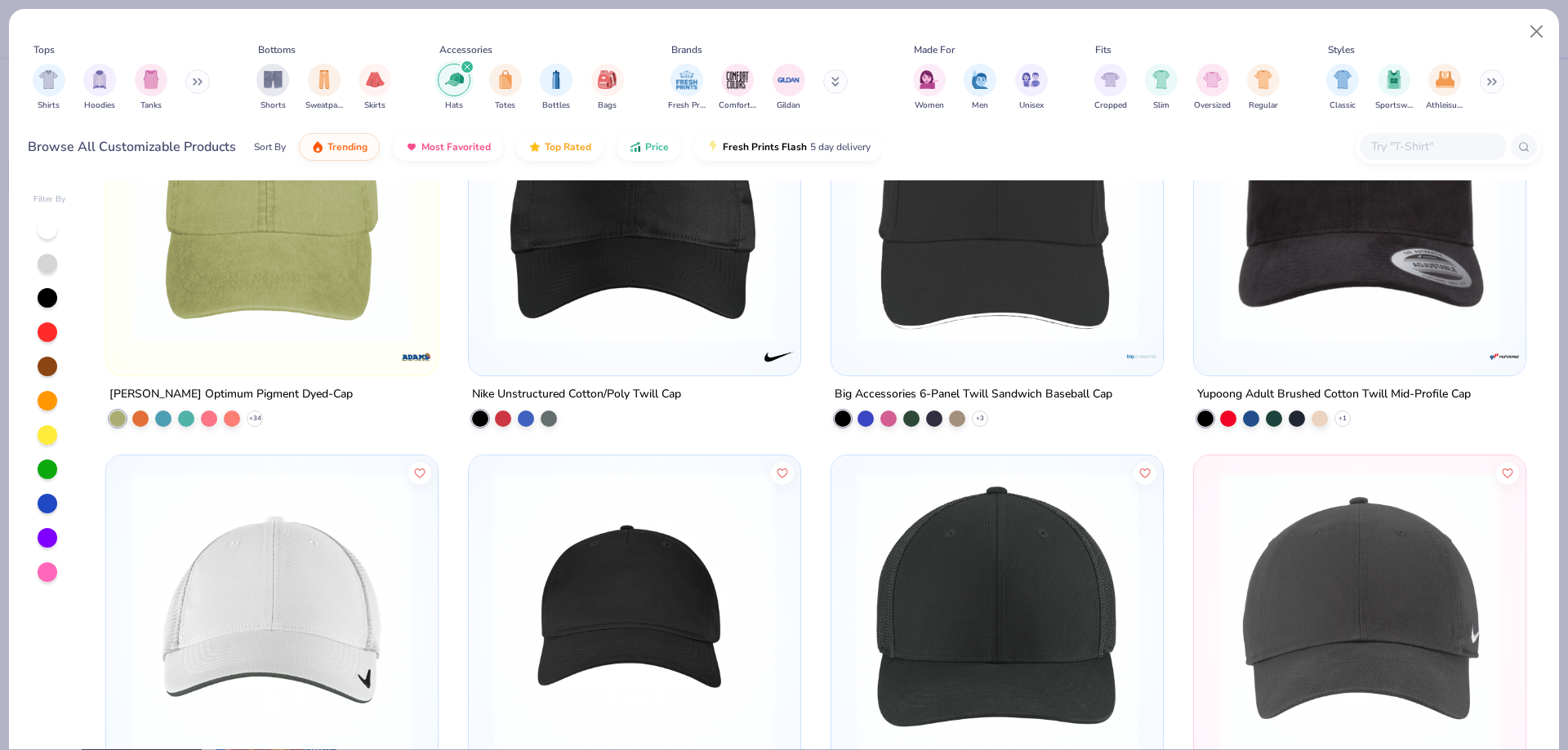
click at [624, 571] on img at bounding box center [634, 613] width 299 height 283
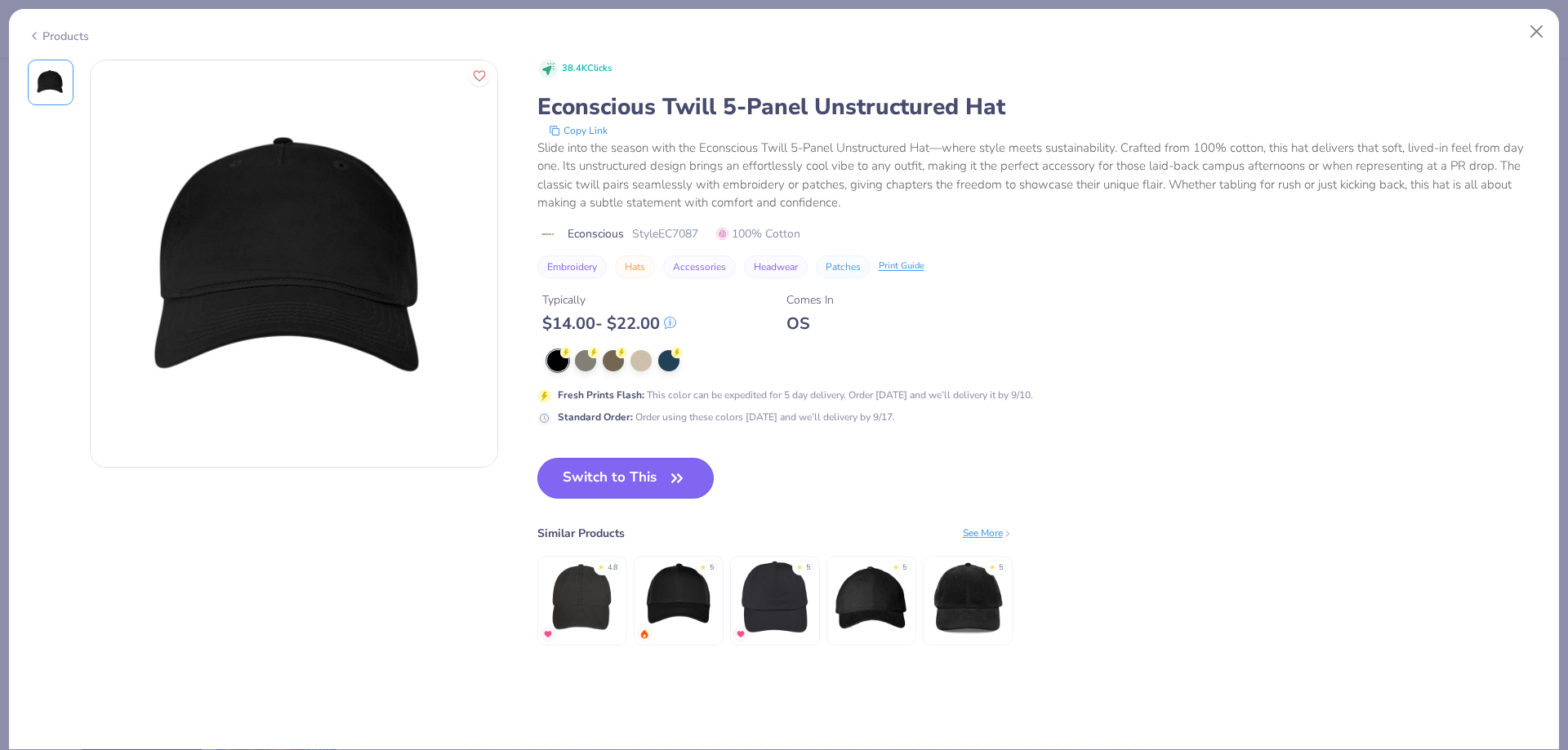
click at [628, 478] on button "Switch to This" at bounding box center [626, 478] width 177 height 40
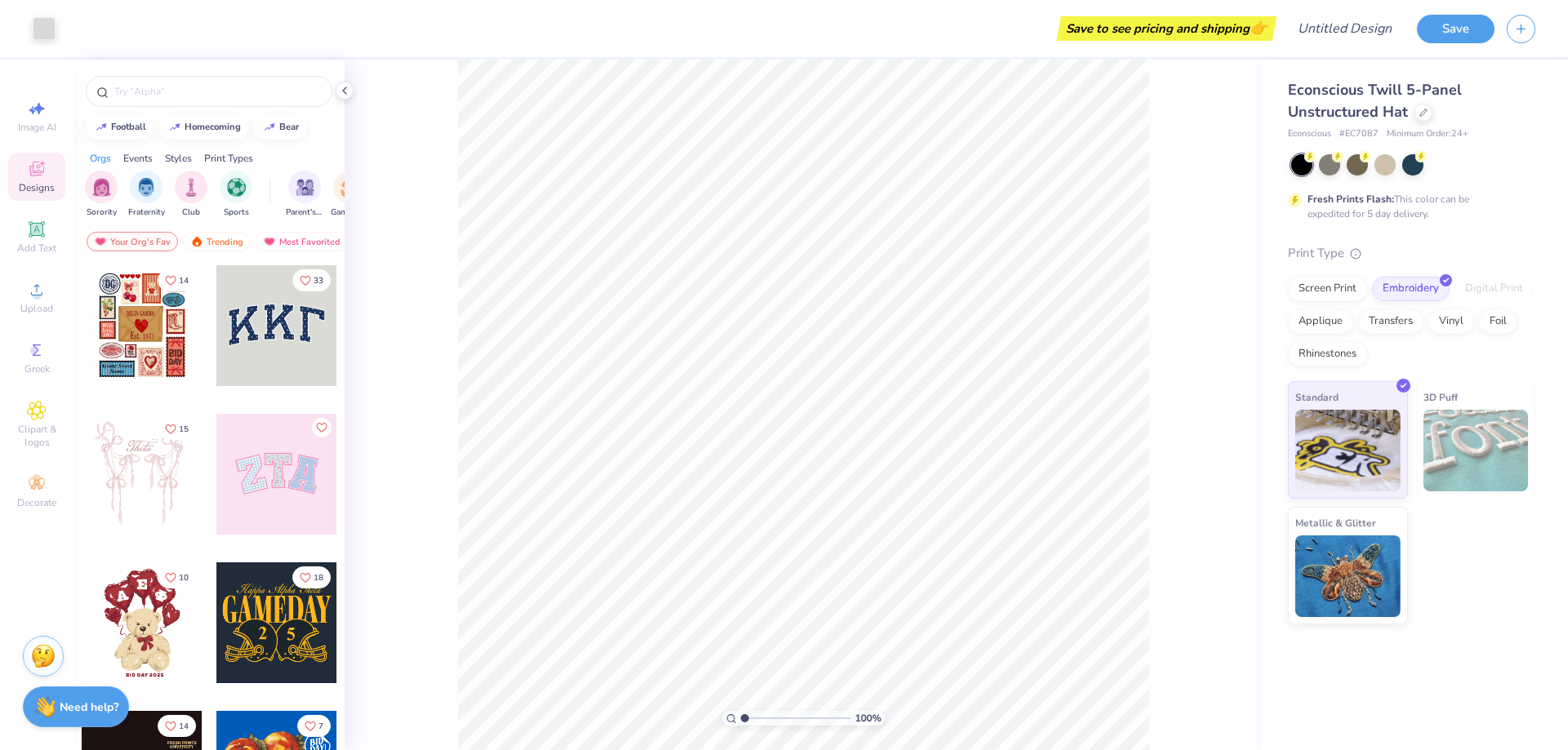
click at [1235, 104] on div "100 %" at bounding box center [803, 405] width 917 height 690
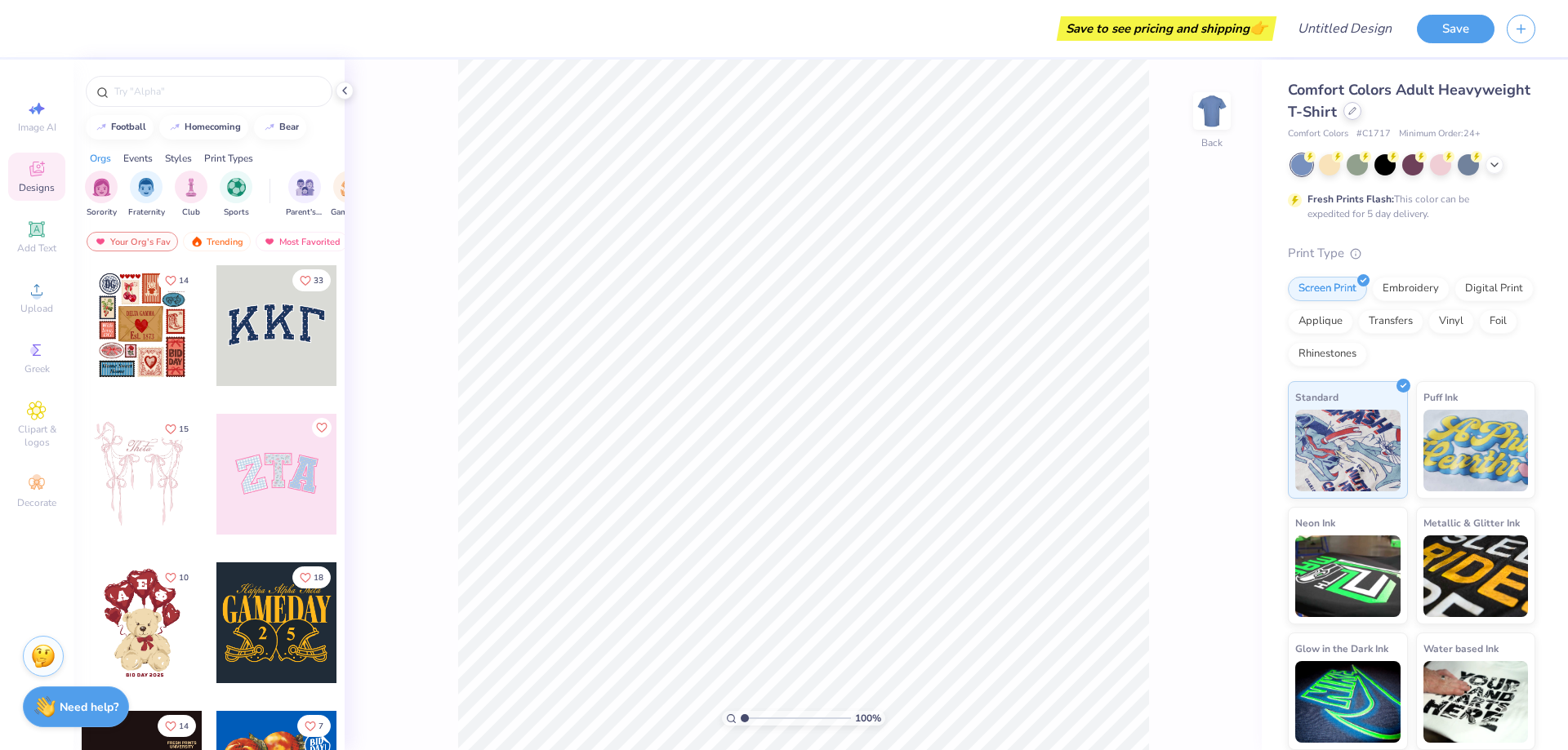
click at [1352, 119] on div at bounding box center [1352, 110] width 18 height 18
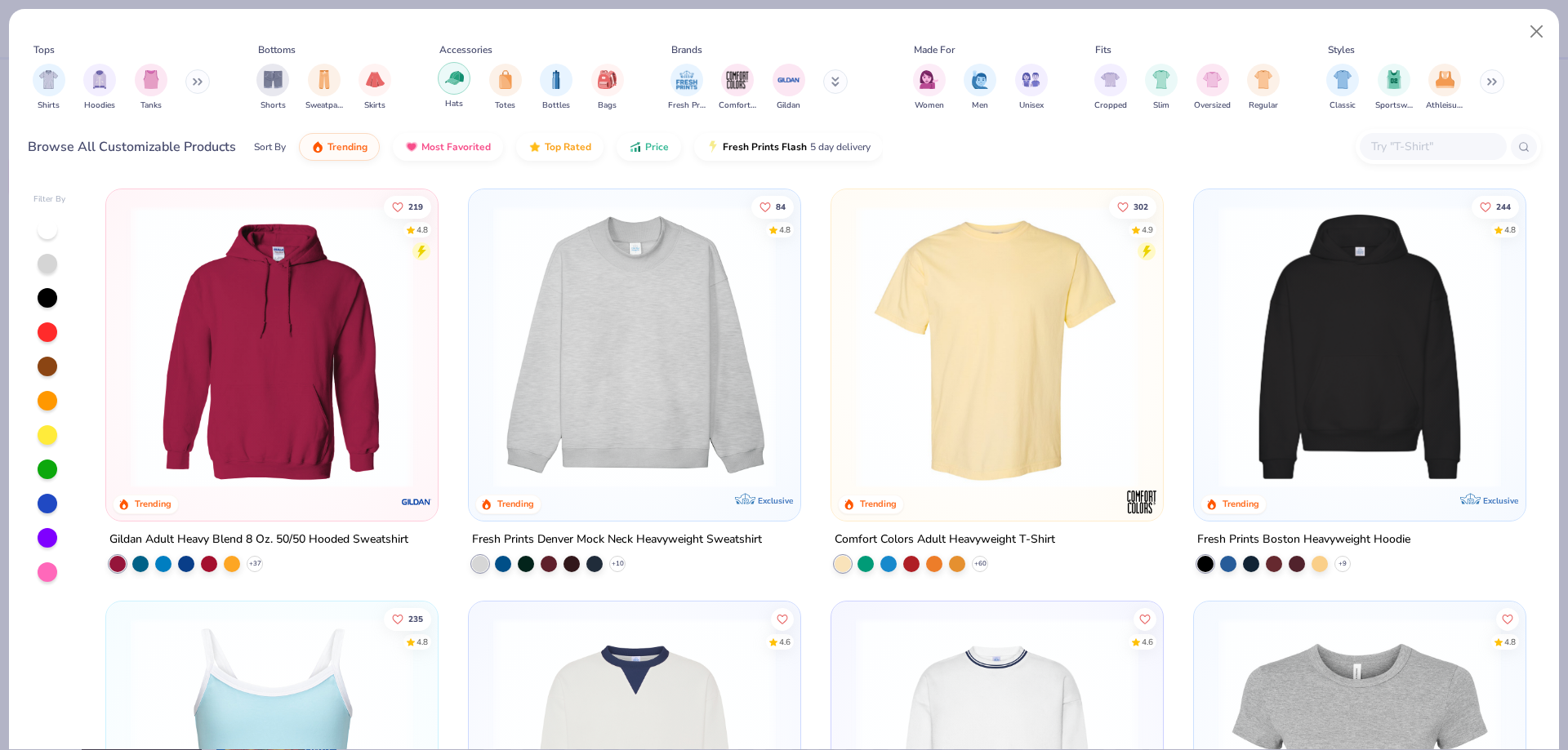
click at [448, 80] on img "filter for Hats" at bounding box center [454, 77] width 19 height 19
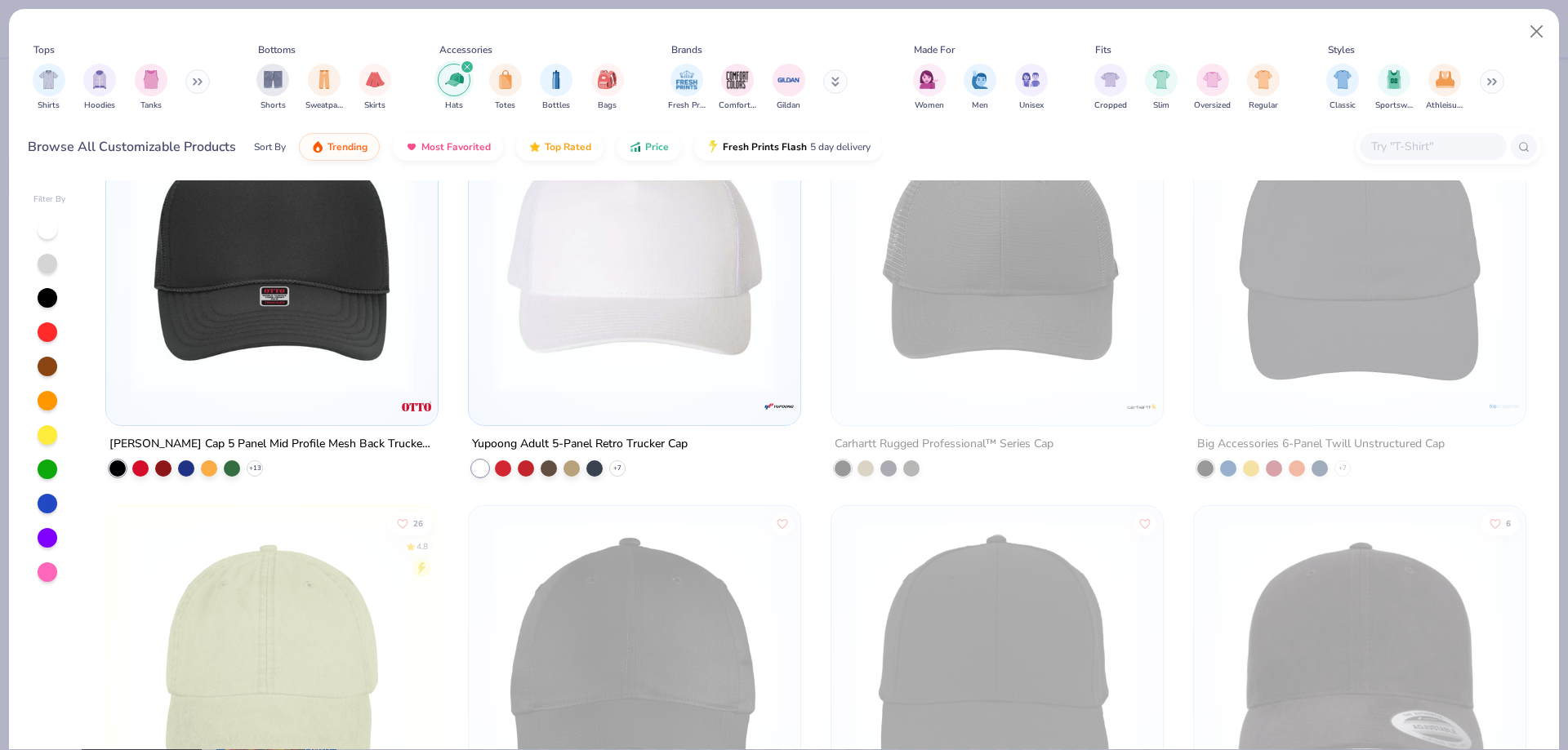
scroll to position [862, 0]
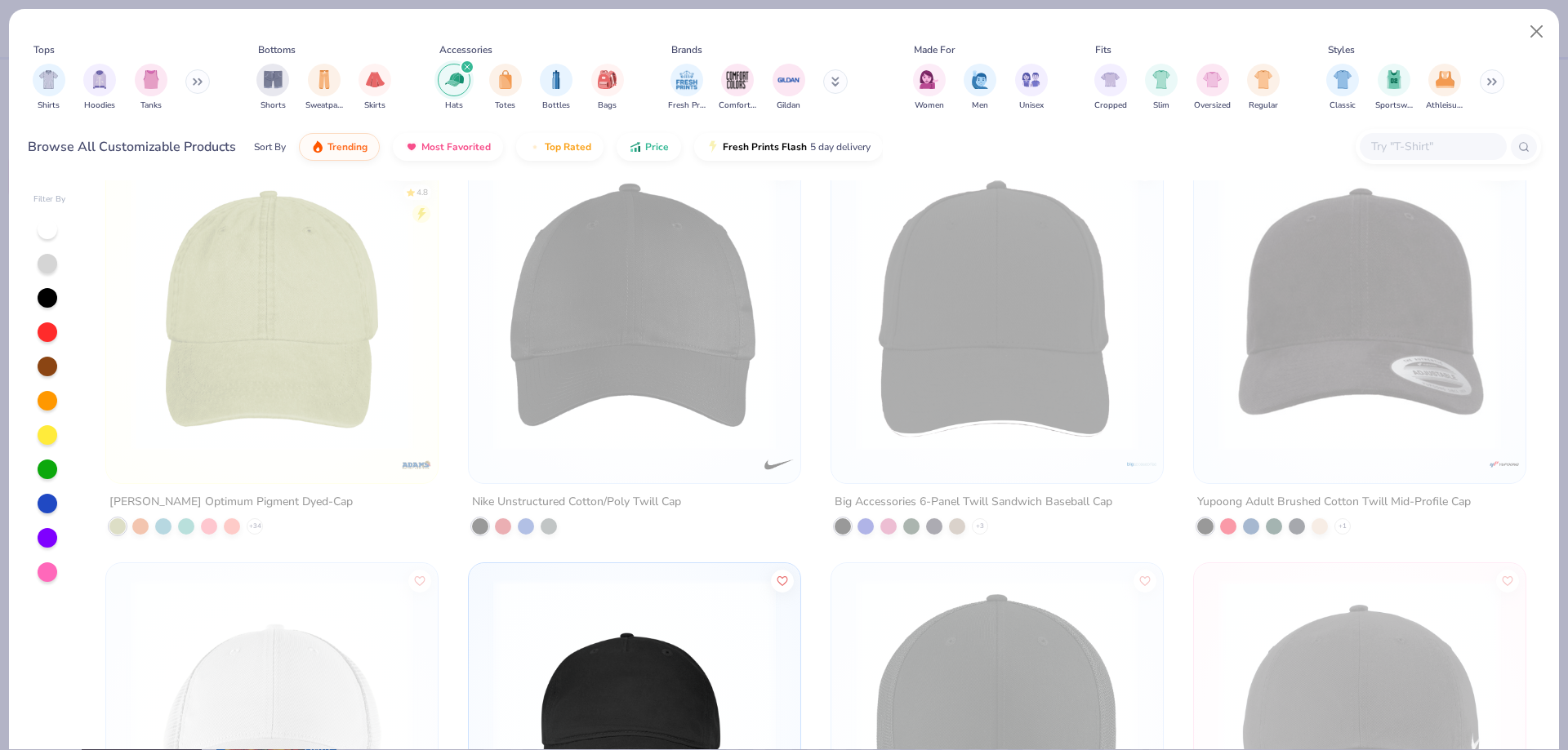
click at [635, 301] on img at bounding box center [634, 309] width 299 height 283
click at [596, 682] on img at bounding box center [634, 721] width 299 height 283
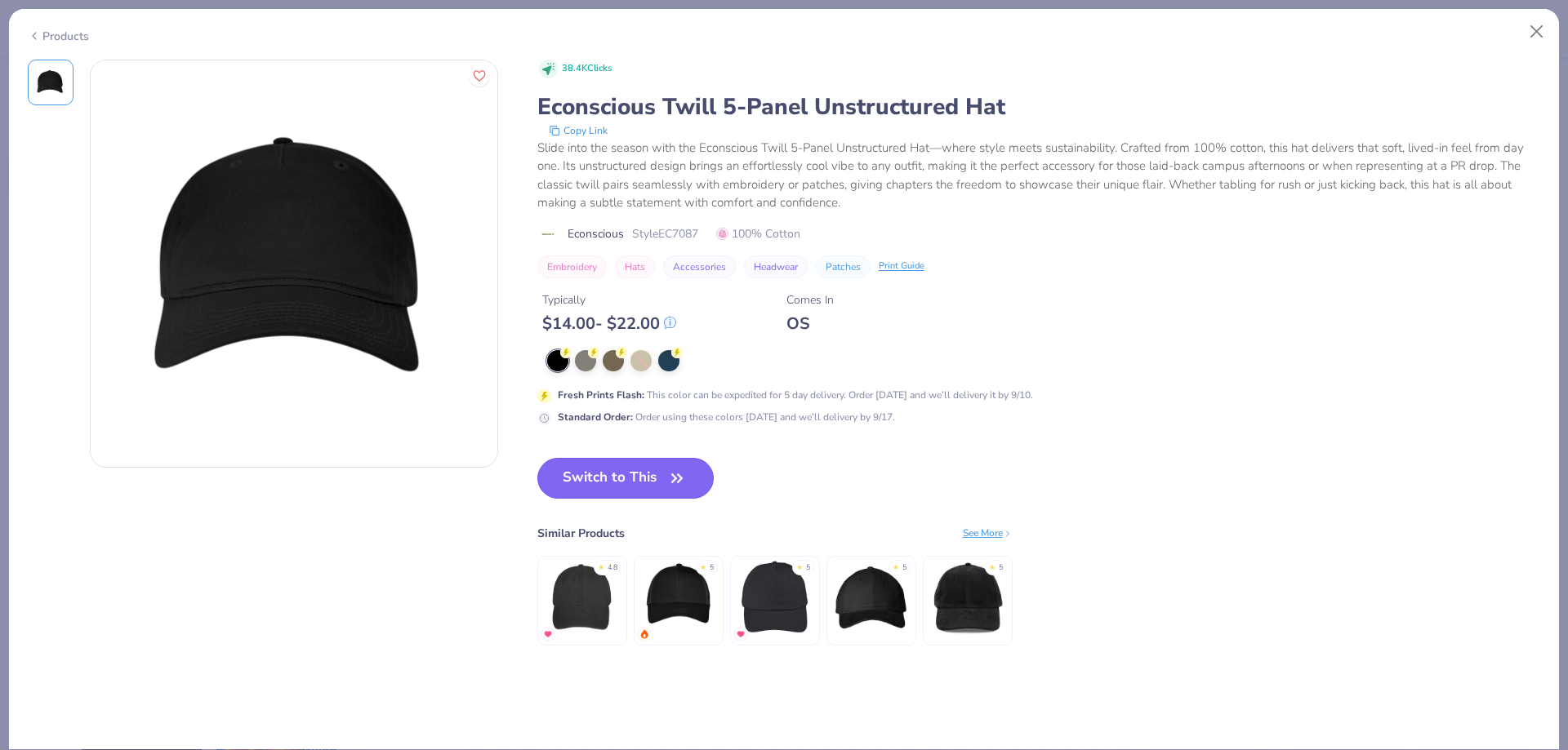
click at [652, 473] on button "Switch to This" at bounding box center [626, 478] width 177 height 40
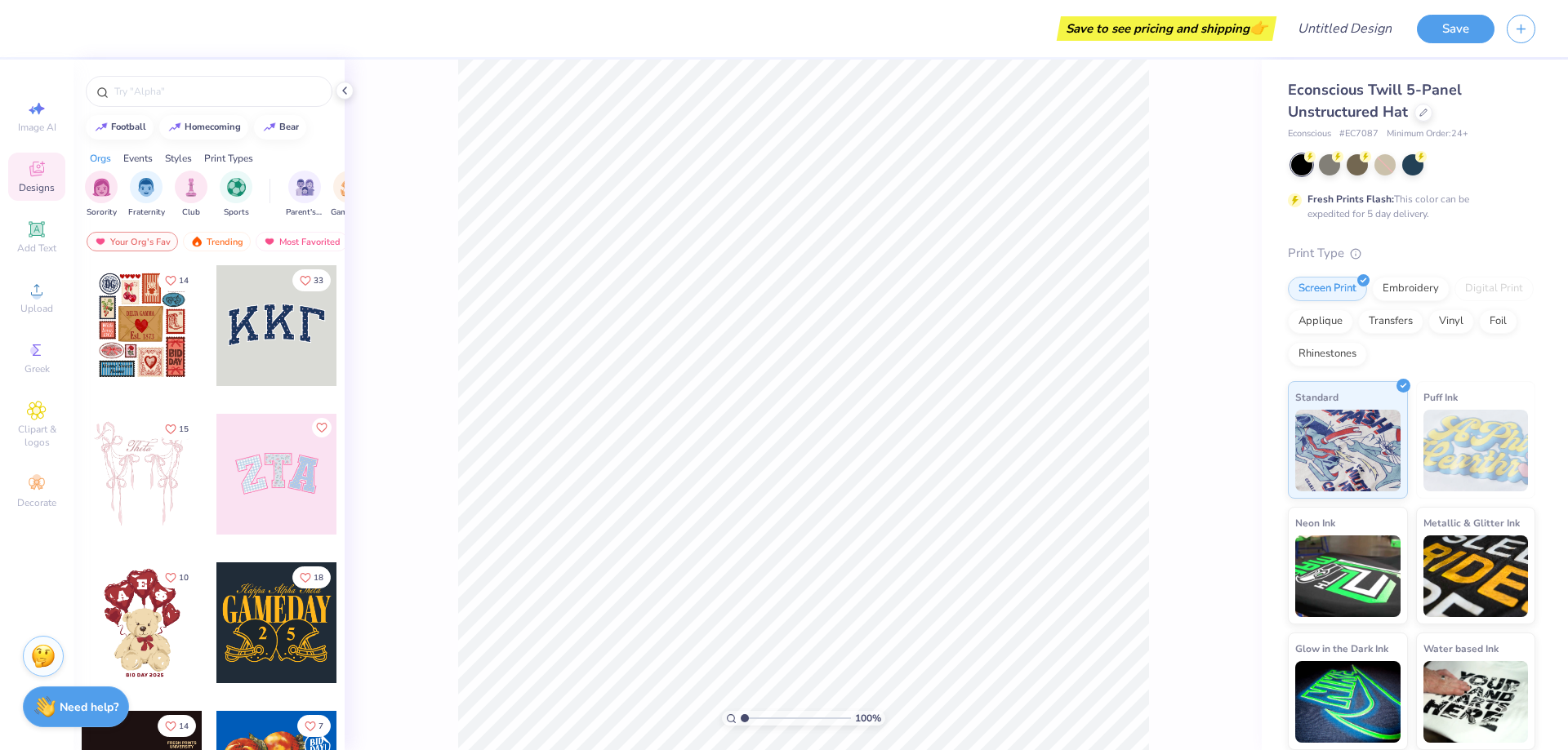
click at [1434, 108] on div "Econscious Twill 5-Panel Unstructured Hat" at bounding box center [1411, 101] width 248 height 44
click at [1421, 114] on icon at bounding box center [1423, 111] width 8 height 8
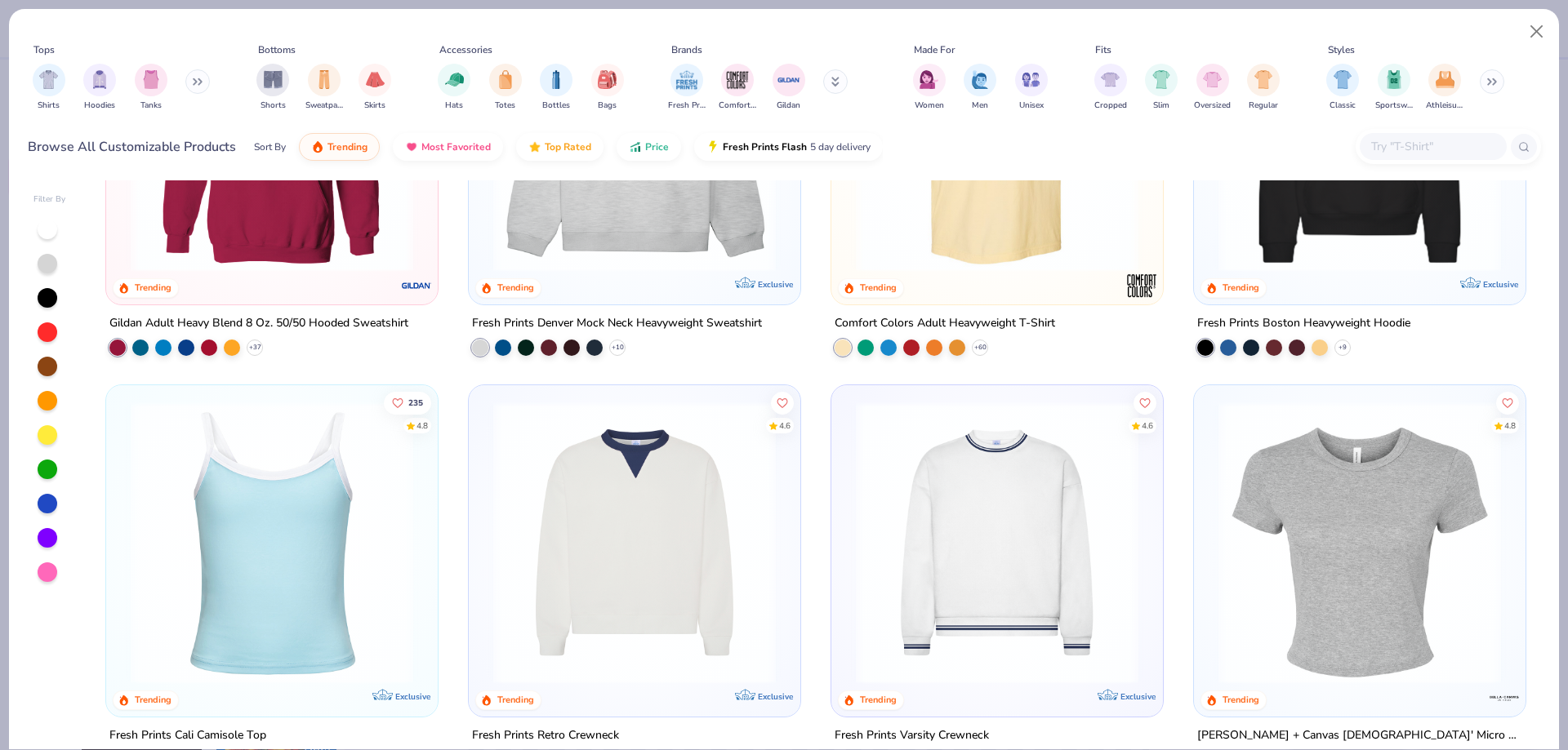
scroll to position [215, 0]
click at [454, 83] on img "filter for Hats" at bounding box center [454, 77] width 19 height 19
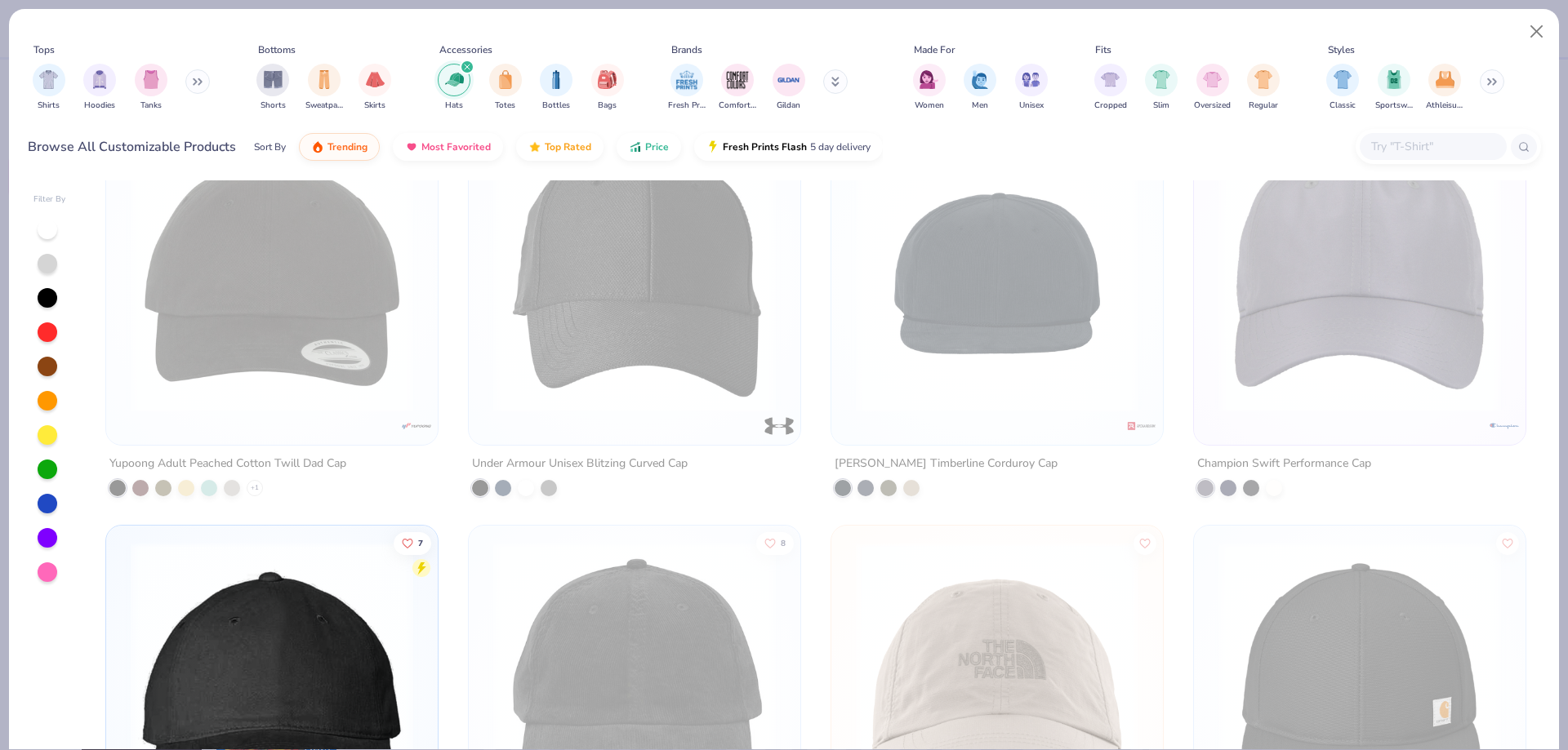
scroll to position [2155, 0]
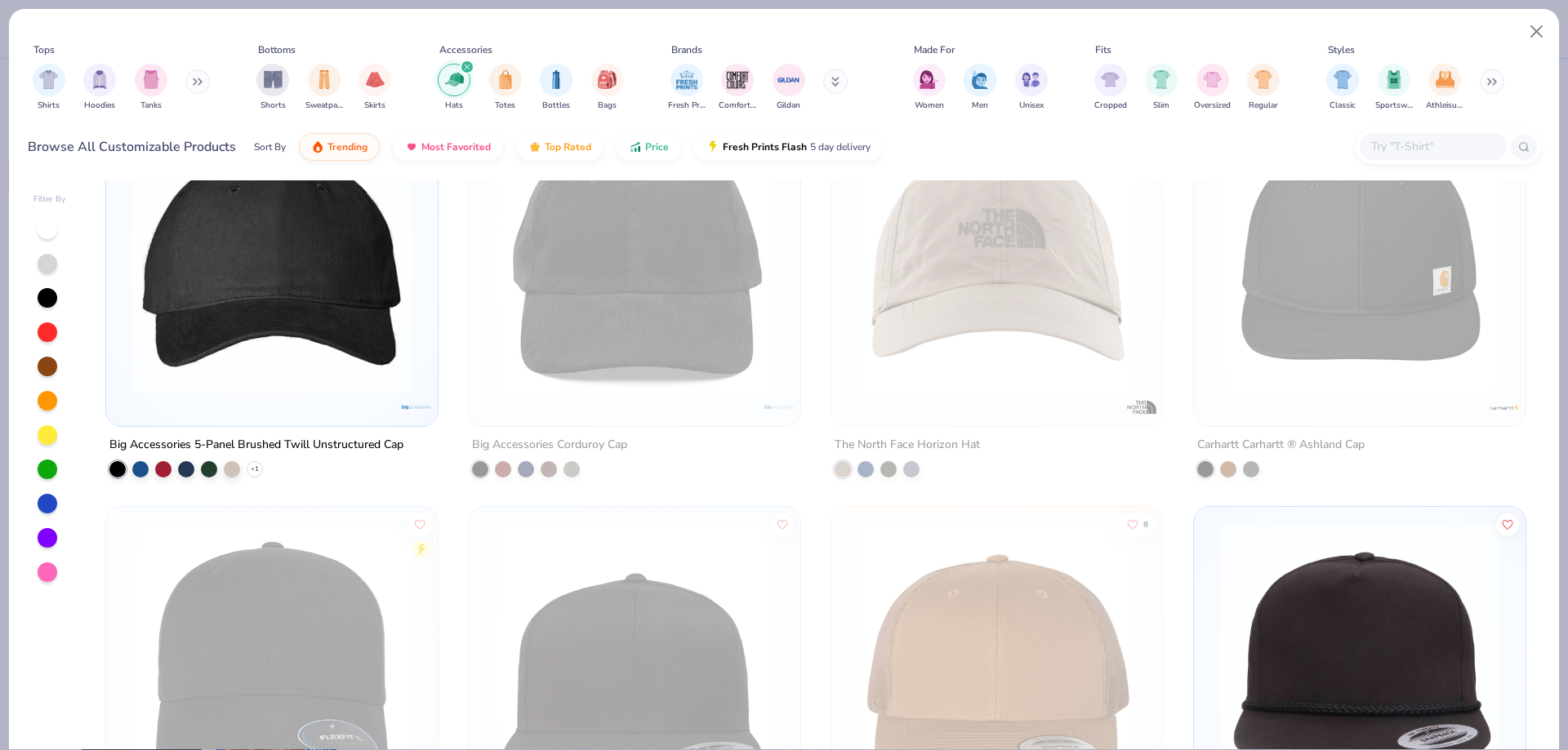
click at [340, 298] on img at bounding box center [271, 253] width 299 height 283
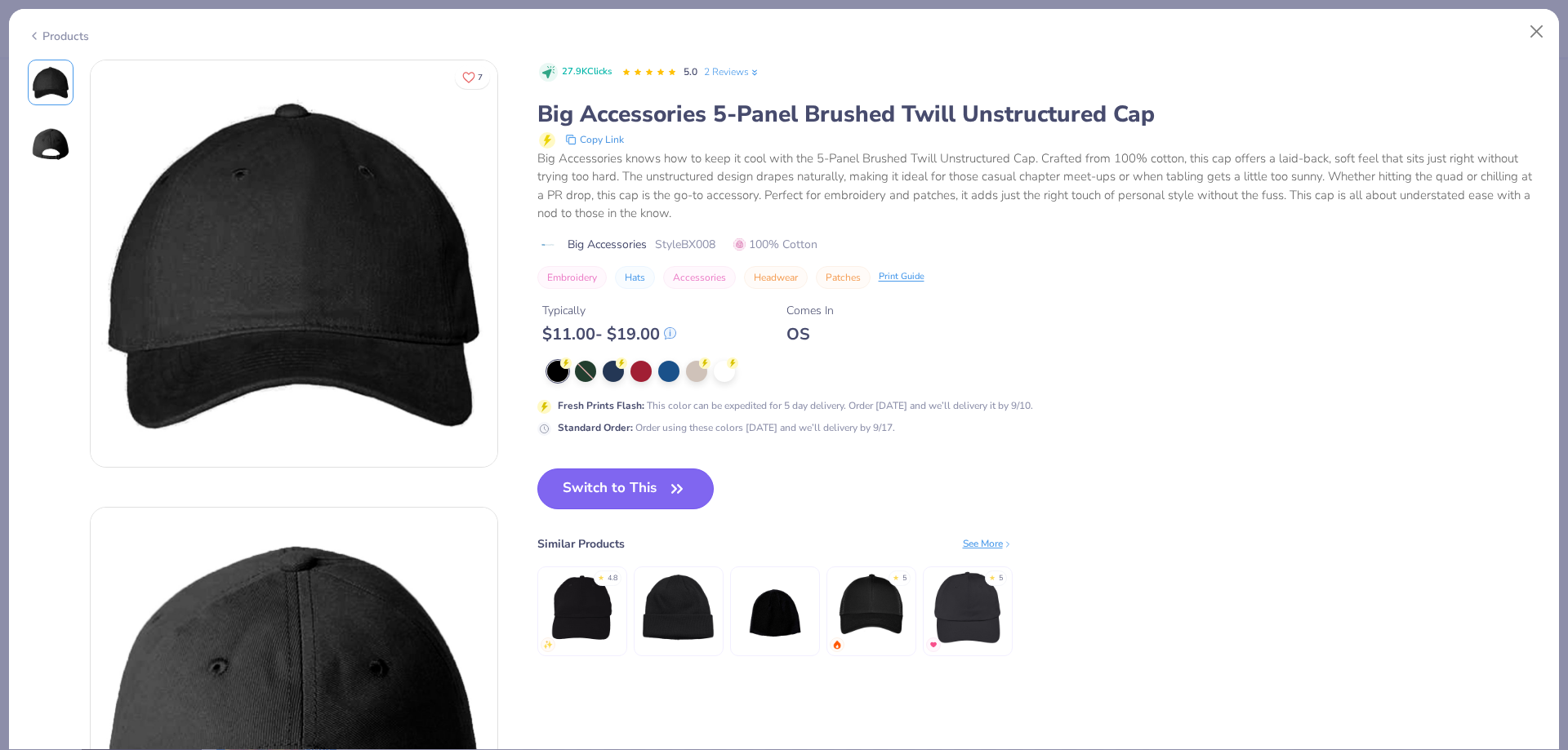
click at [626, 497] on button "Switch to This" at bounding box center [626, 489] width 177 height 40
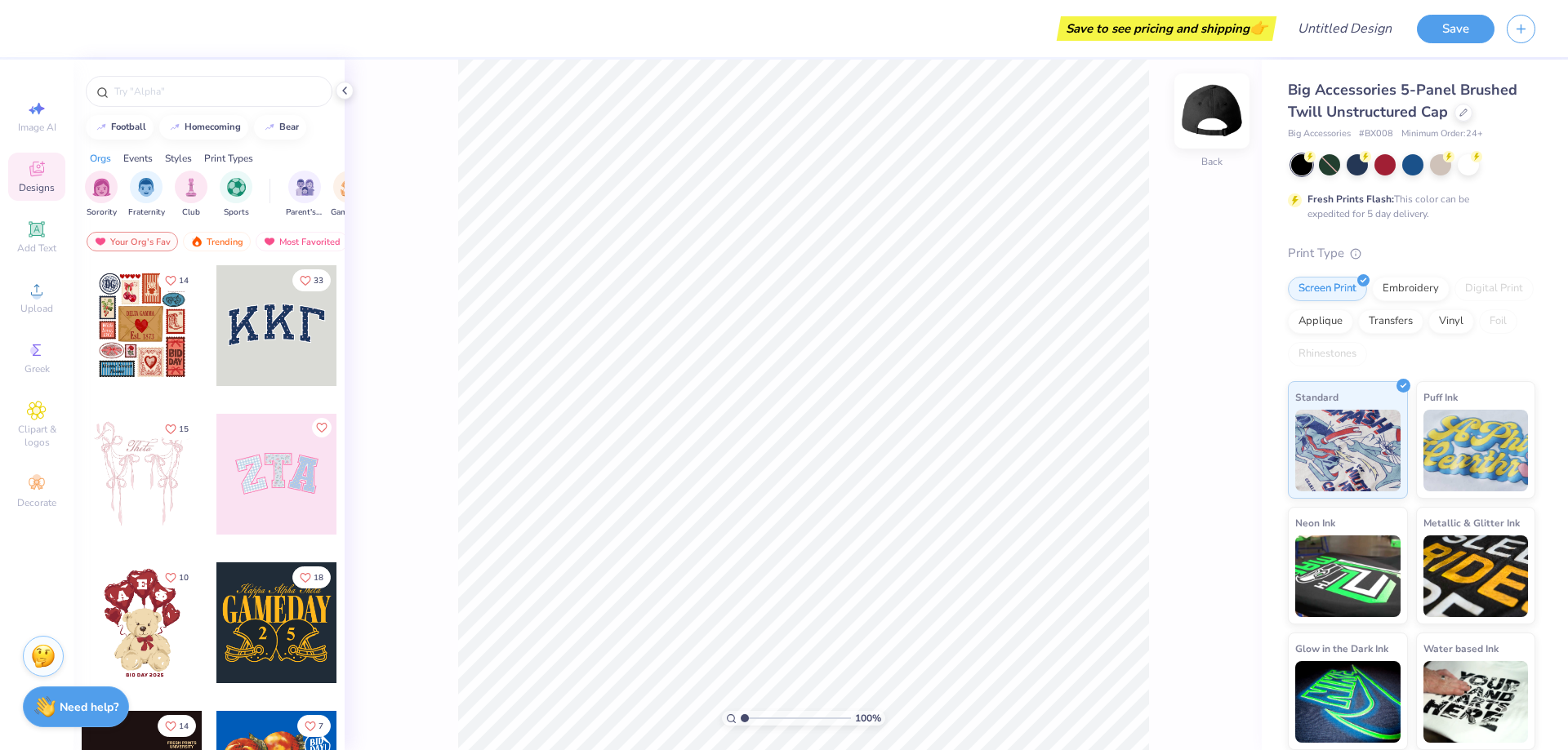
click at [1220, 124] on img at bounding box center [1212, 111] width 66 height 66
click at [1215, 114] on img at bounding box center [1212, 111] width 66 height 66
click at [1221, 98] on img at bounding box center [1212, 111] width 66 height 66
click at [37, 296] on circle at bounding box center [36, 295] width 9 height 9
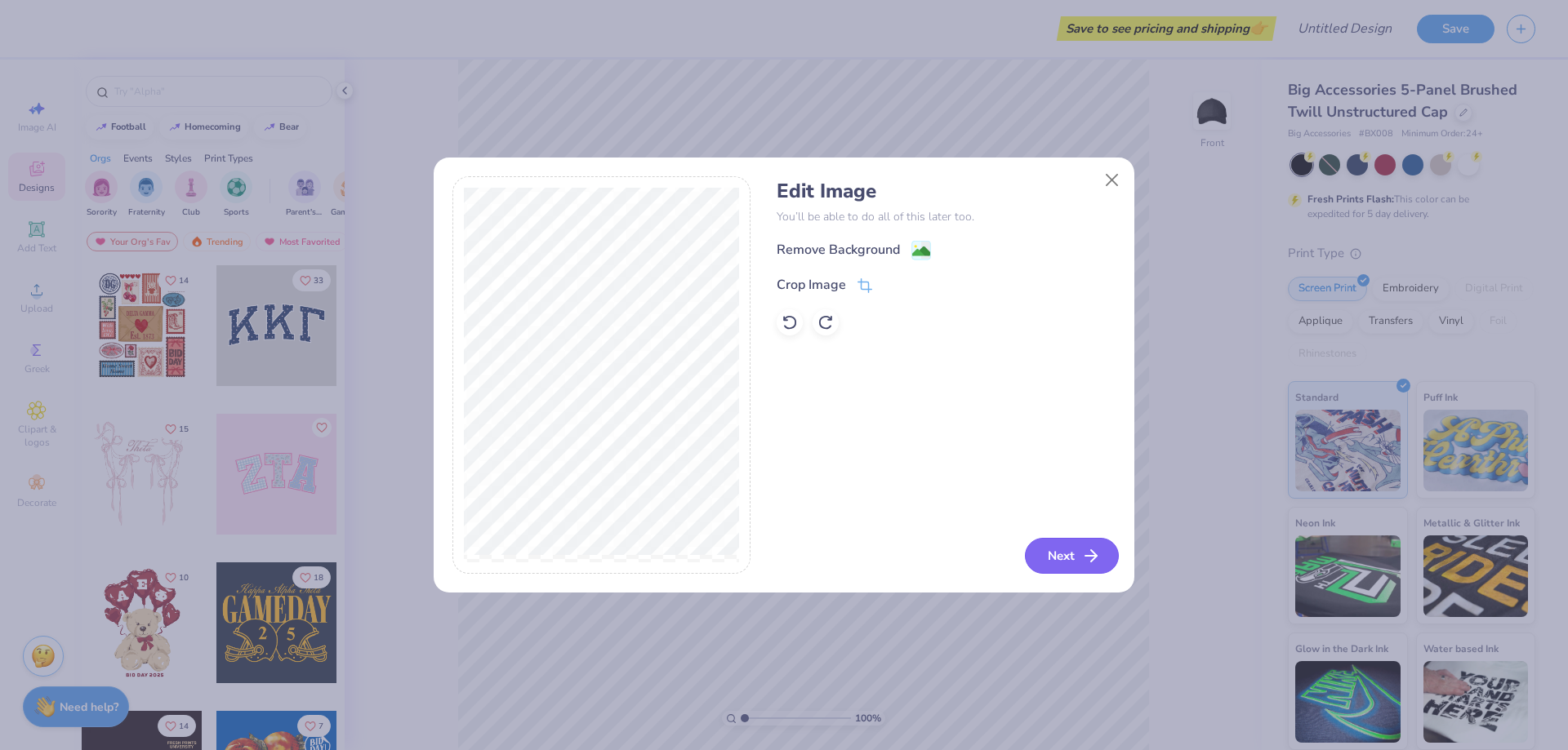
click at [1092, 547] on icon "button" at bounding box center [1091, 556] width 19 height 19
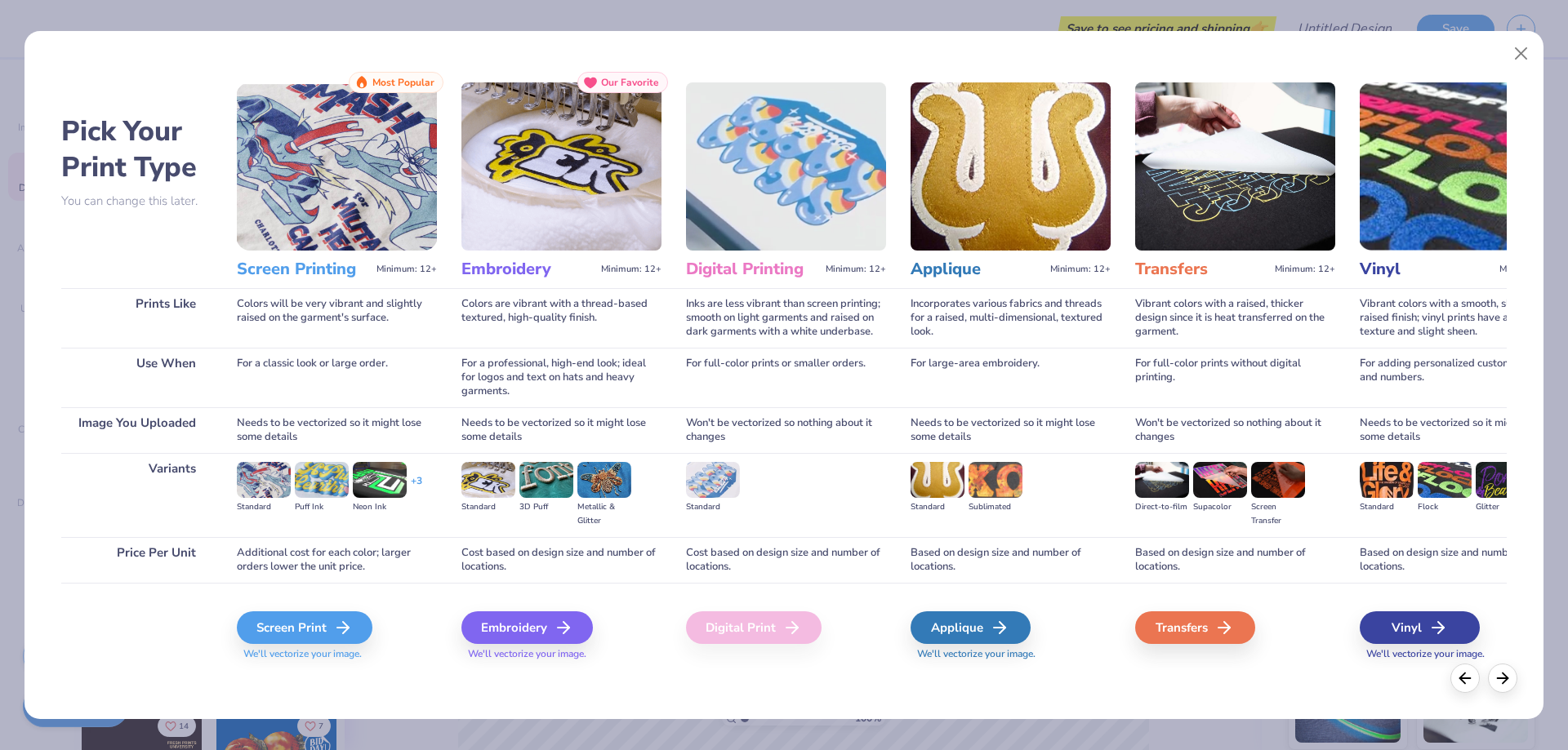
click at [501, 605] on div "Embroidery We'll vectorize your image." at bounding box center [562, 626] width 200 height 88
click at [504, 623] on div "Embroidery" at bounding box center [530, 627] width 131 height 33
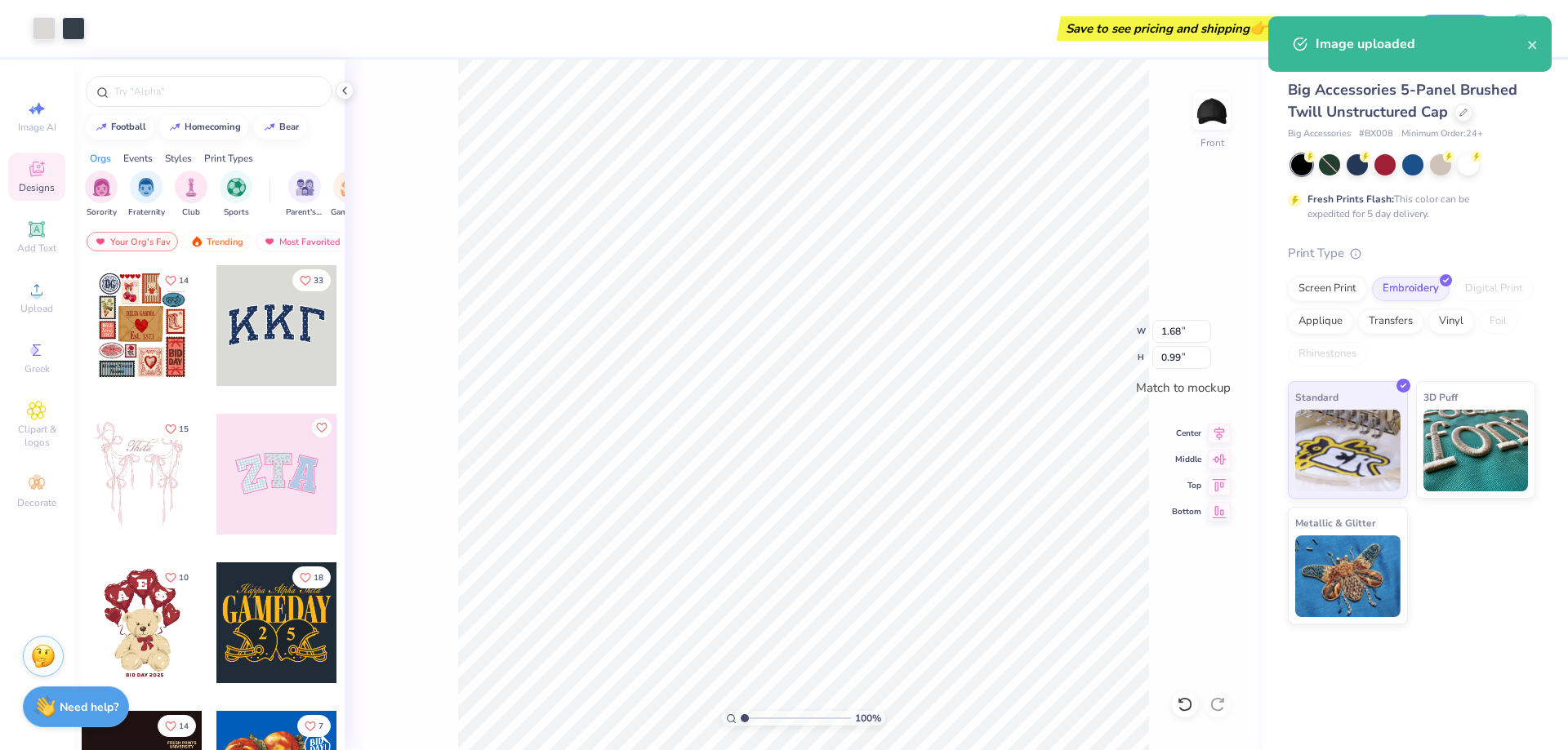
click at [855, 414] on body "Art colors Save to see pricing and shipping 👉 Design Title Save Image AI Design…" at bounding box center [784, 375] width 1568 height 750
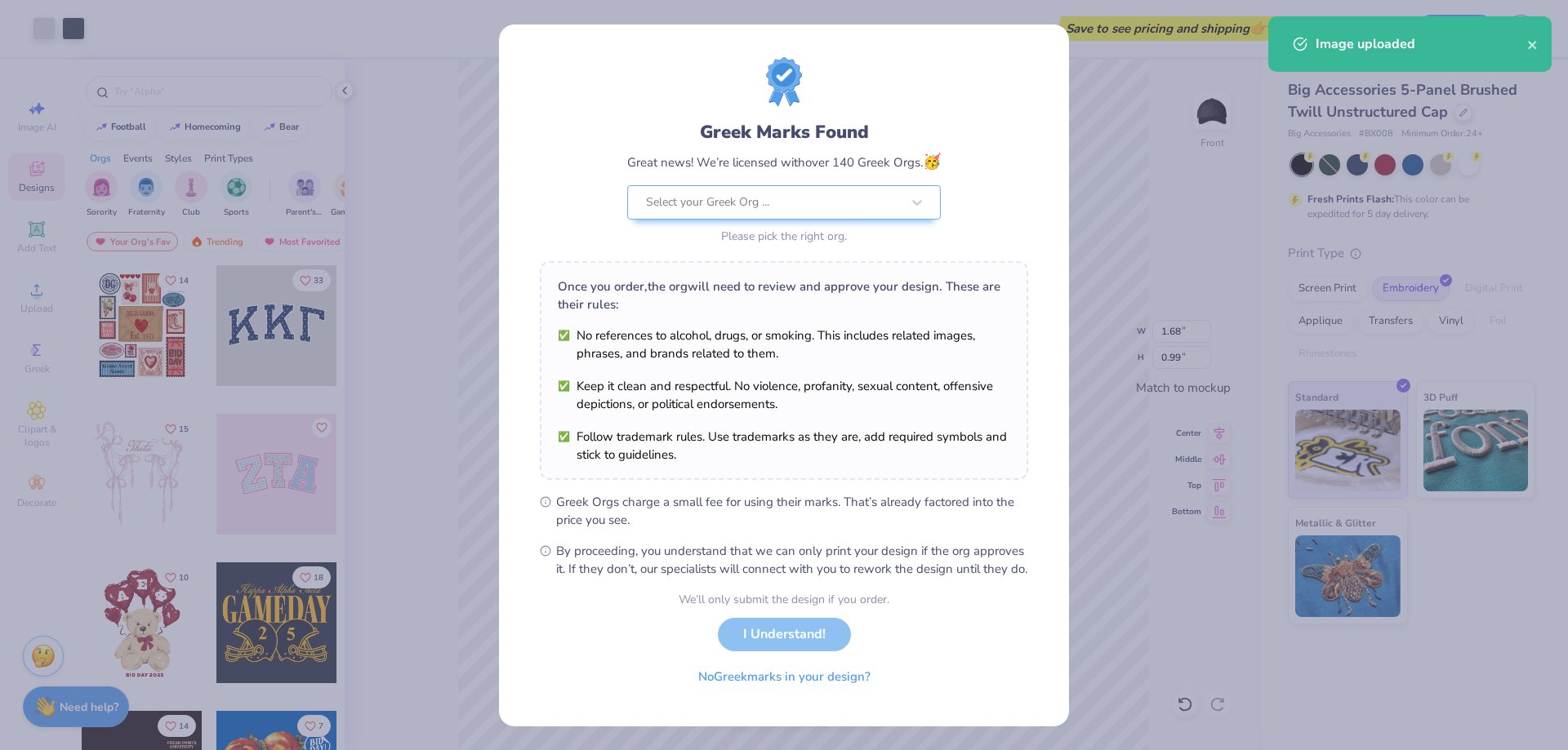
click at [855, 414] on ul "No references to alcohol, drugs, or smoking. This includes related images, phra…" at bounding box center [783, 395] width 452 height 137
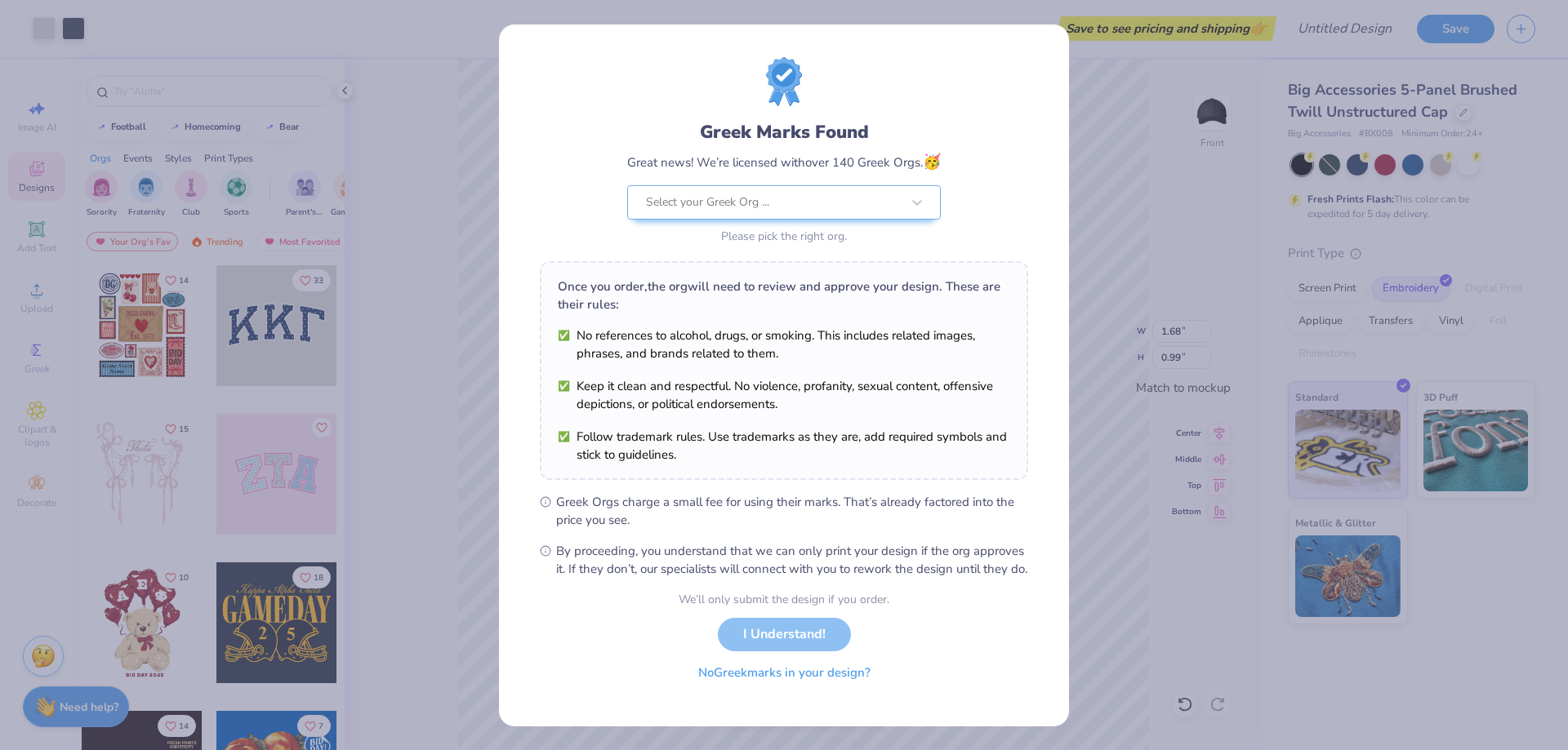
click at [754, 687] on button "No Greek marks in your design?" at bounding box center [785, 673] width 200 height 34
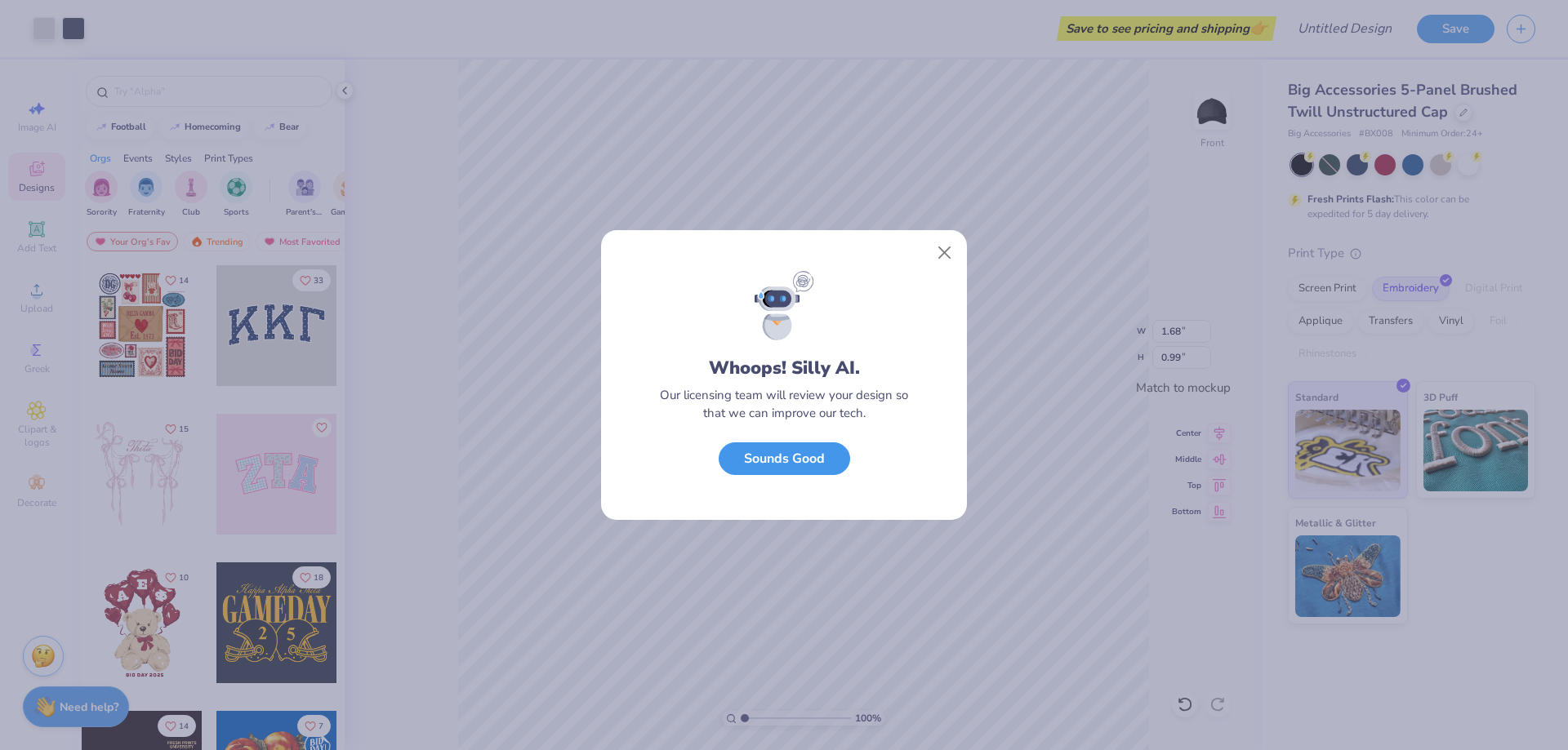
click at [805, 463] on button "Sounds Good" at bounding box center [784, 460] width 131 height 34
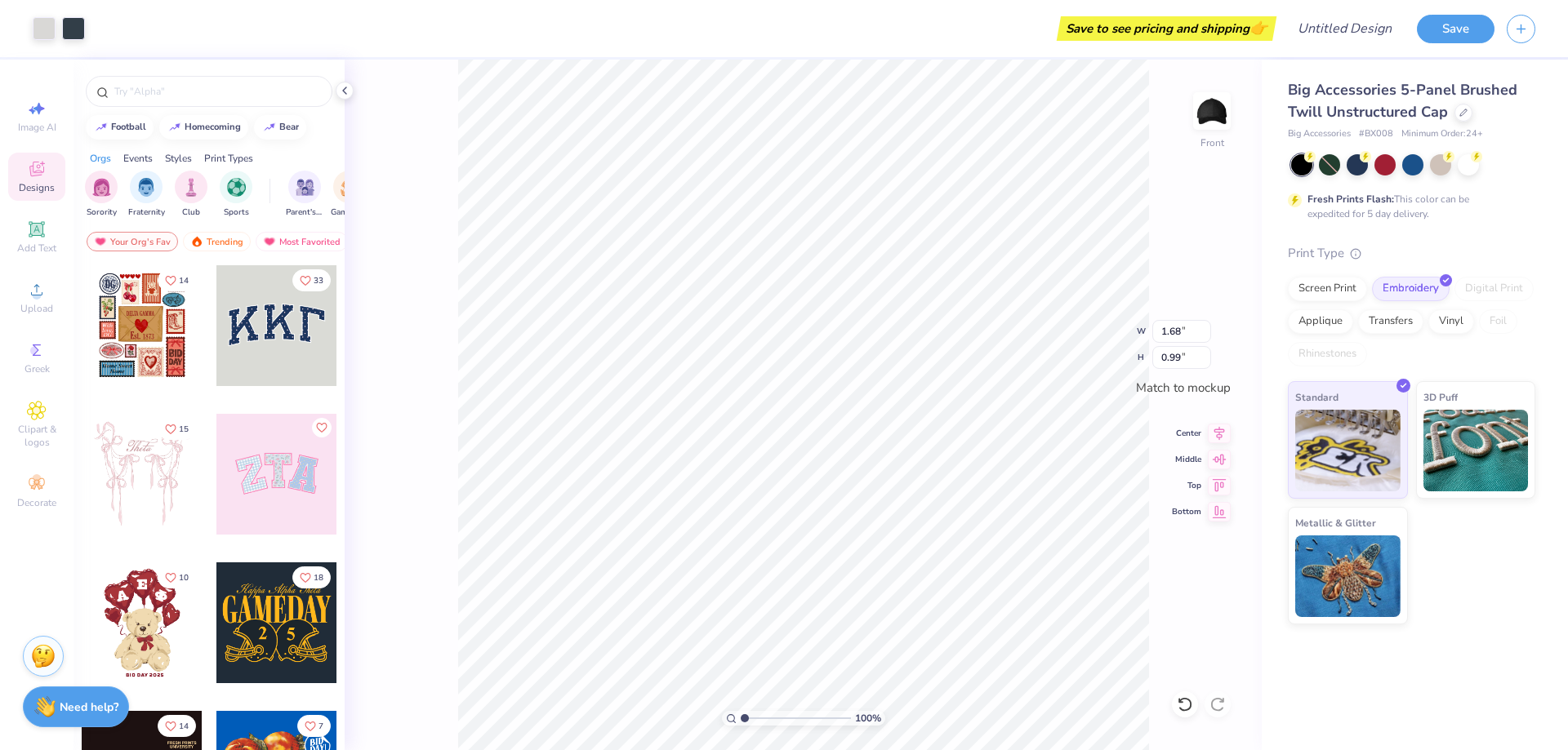
type input "1.09"
drag, startPoint x: 1184, startPoint y: 359, endPoint x: 1134, endPoint y: 360, distance: 50.0
click at [1152, 360] on input "0.64" at bounding box center [1181, 357] width 59 height 23
type input "1"
type input "1.70"
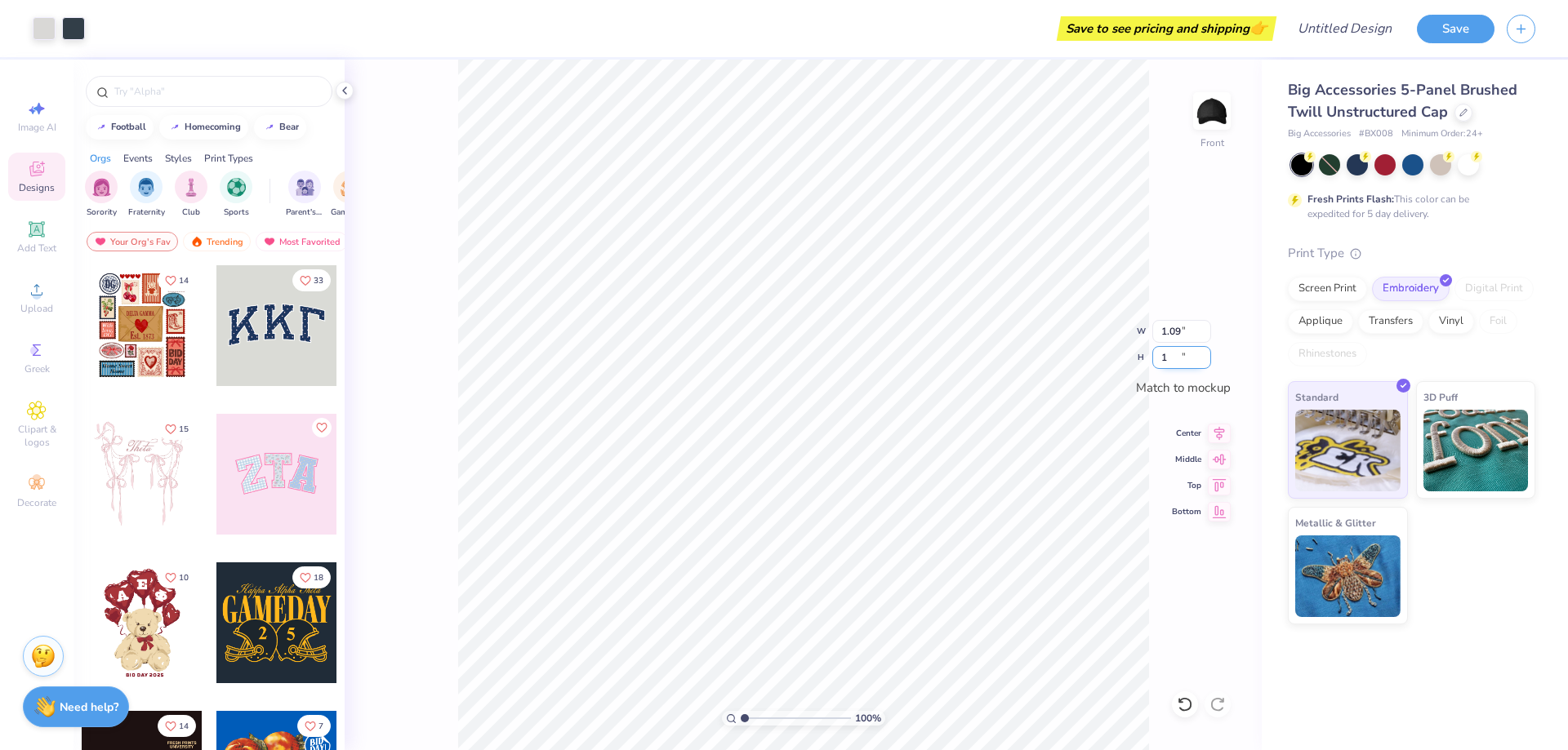
type input "1.00"
drag, startPoint x: 1183, startPoint y: 334, endPoint x: 1156, endPoint y: 332, distance: 27.1
click at [1156, 332] on input "1.70" at bounding box center [1181, 331] width 59 height 23
type input "1.00"
type input "0.59"
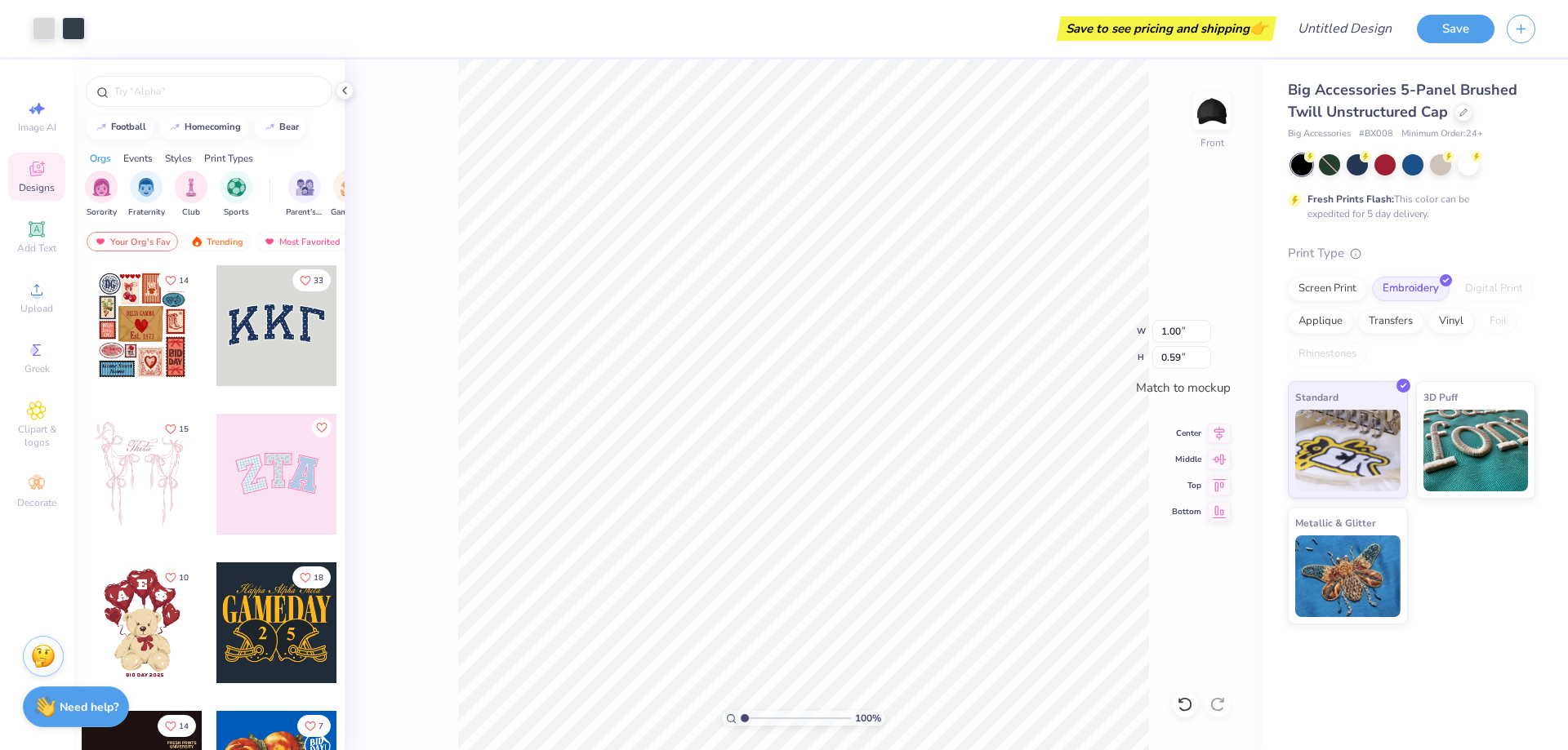
click at [1166, 212] on div "100 % Front W 1.00 1.00 " H 0.59 0.59 " Match to mockup Center Middle Top Bottom" at bounding box center [803, 405] width 917 height 690
